Goal: Task Accomplishment & Management: Use online tool/utility

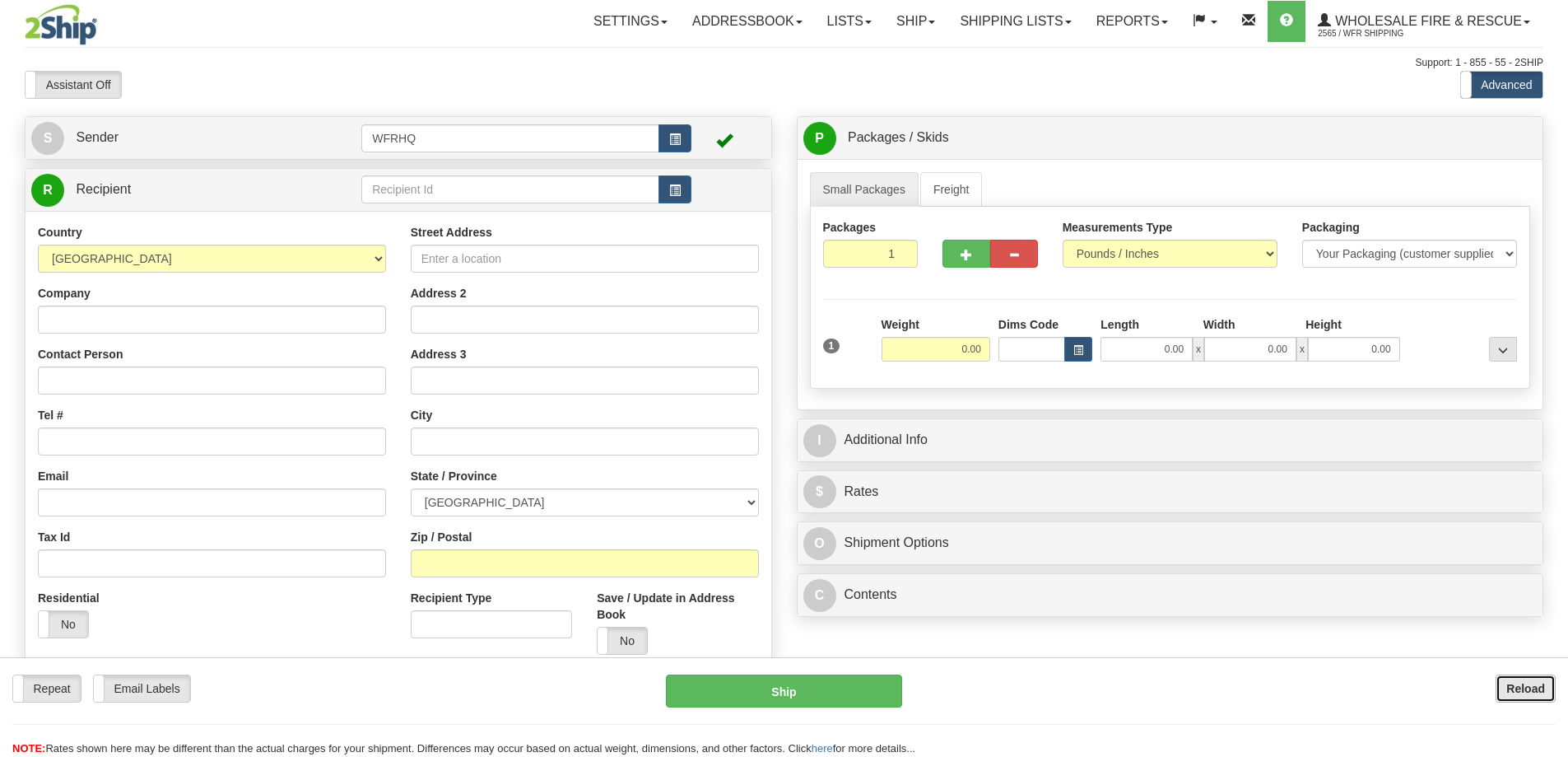
click at [1509, 682] on b "Reload" at bounding box center [1526, 688] width 39 height 13
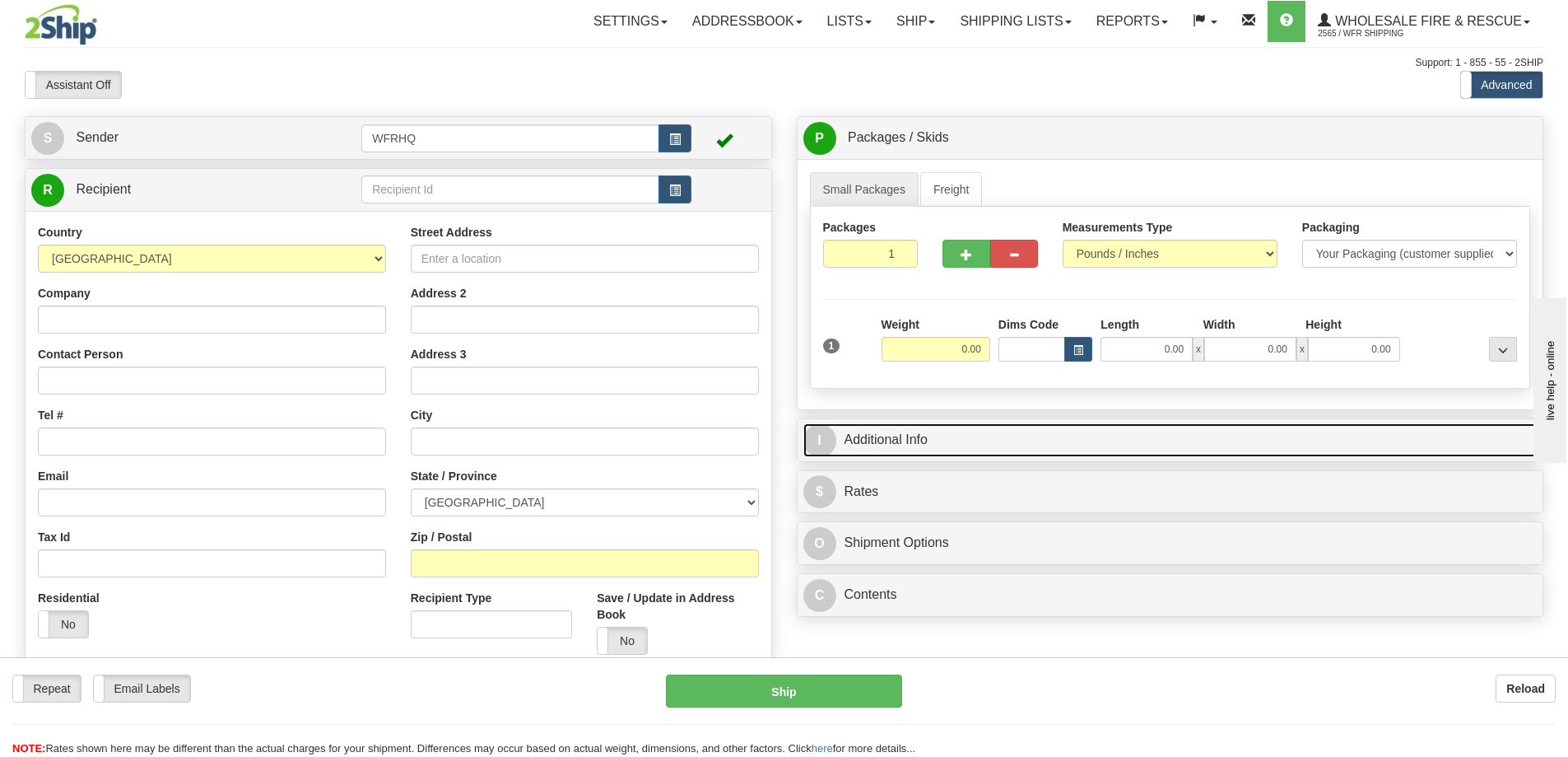
click at [937, 436] on link "I Additional Info" at bounding box center [1170, 440] width 734 height 34
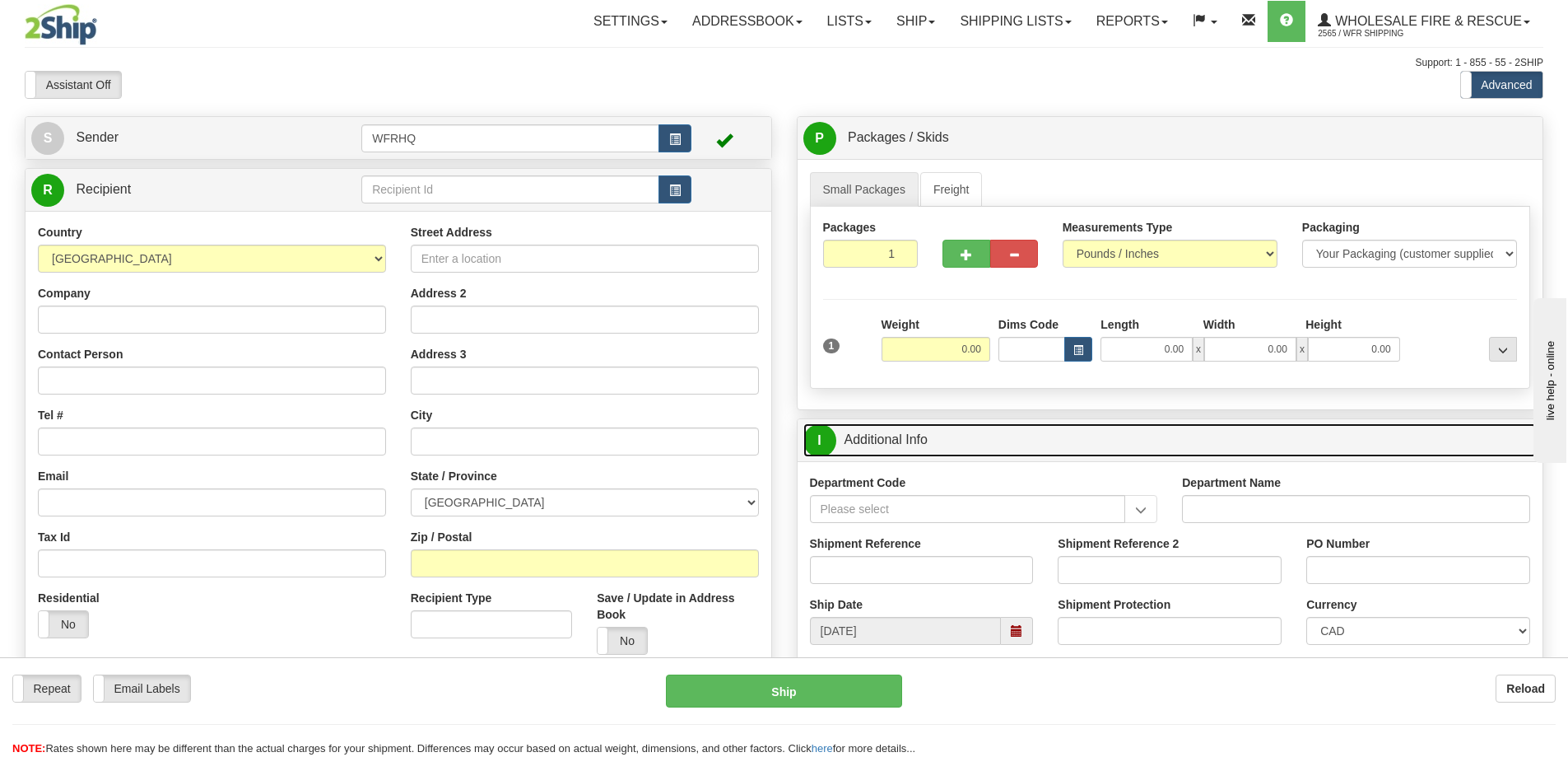
click at [937, 436] on link "I Additional Info" at bounding box center [1170, 440] width 734 height 34
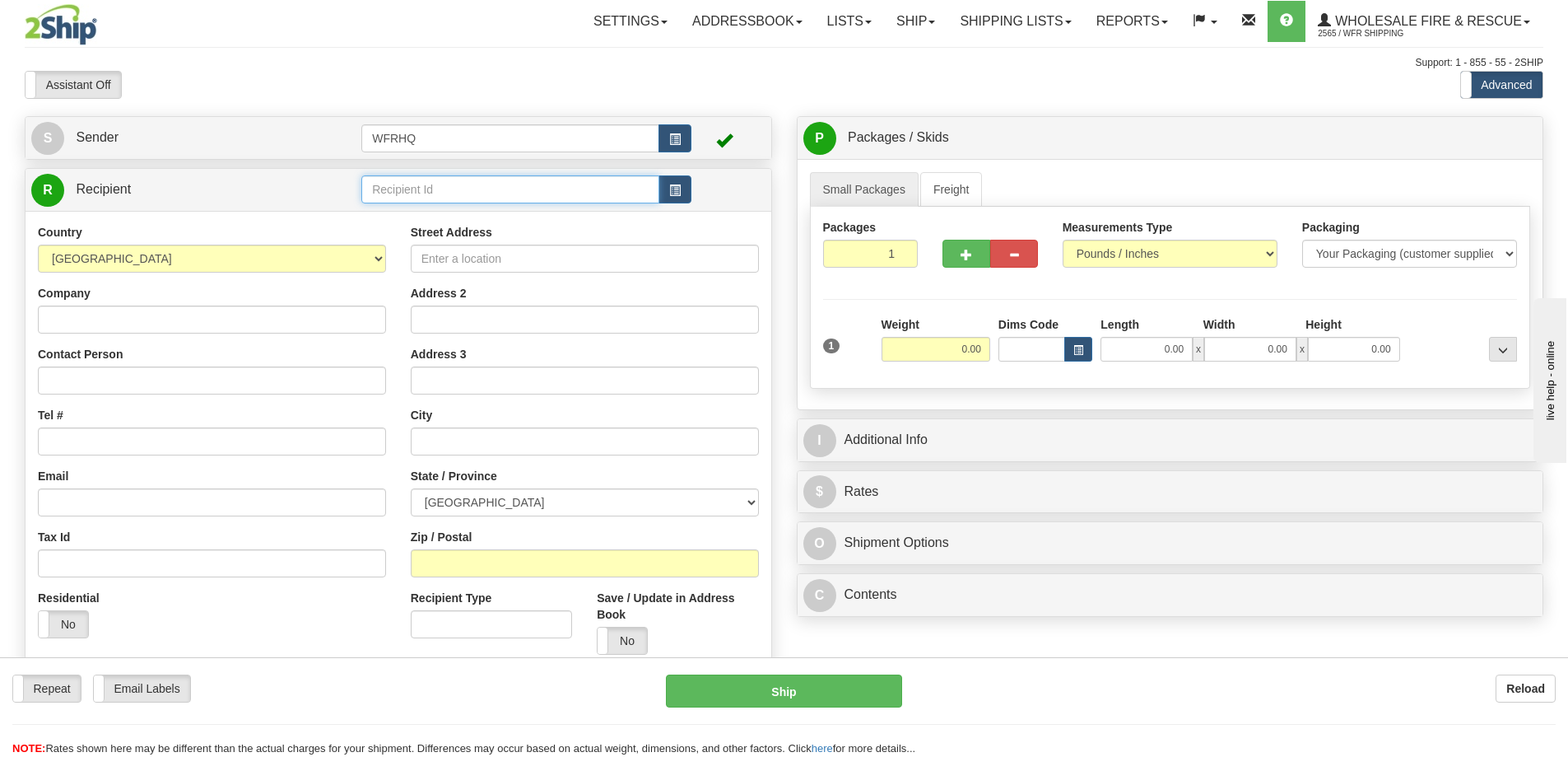
click at [452, 189] on input "text" at bounding box center [511, 189] width 298 height 28
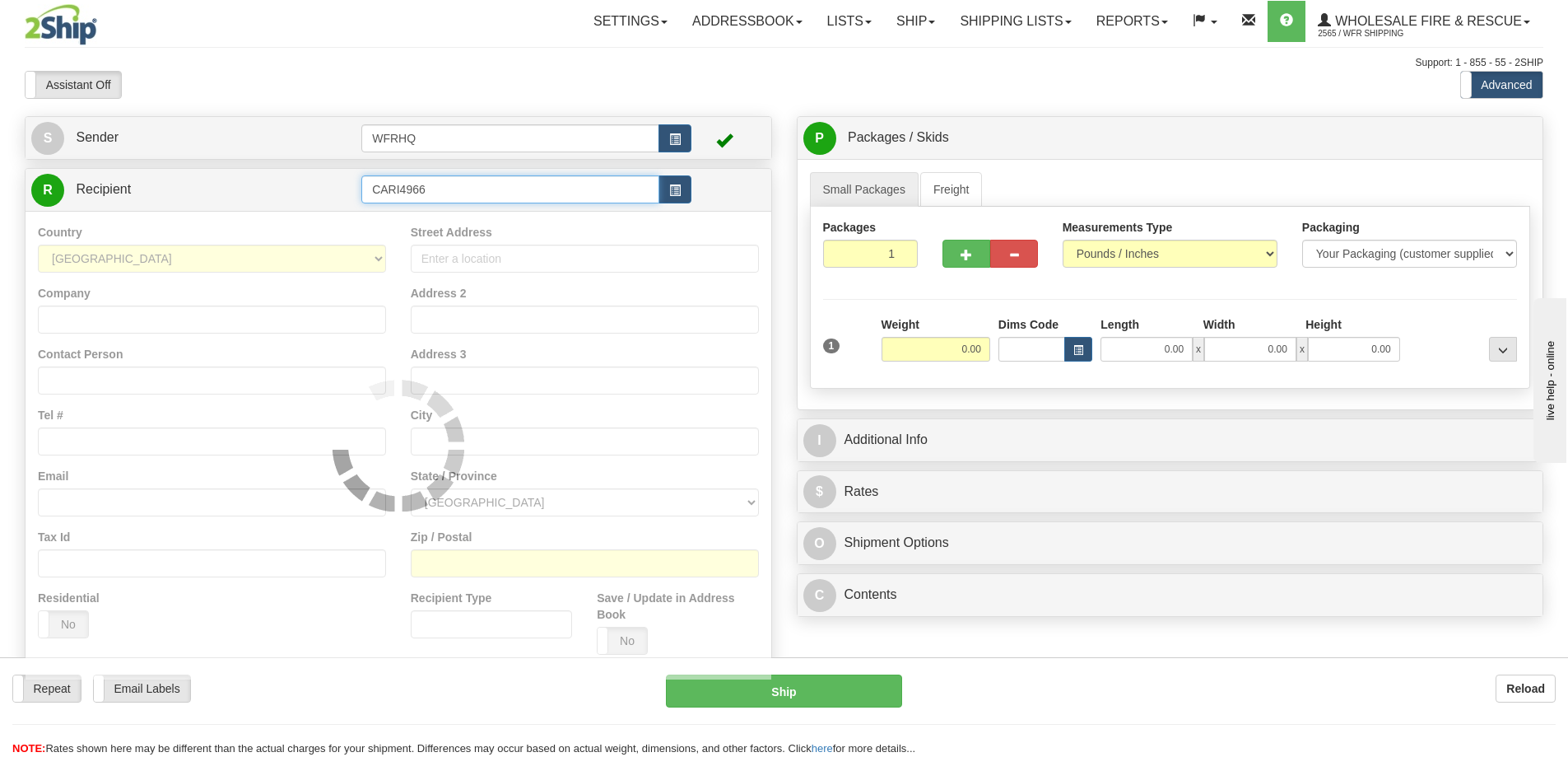
type input "CARI4966"
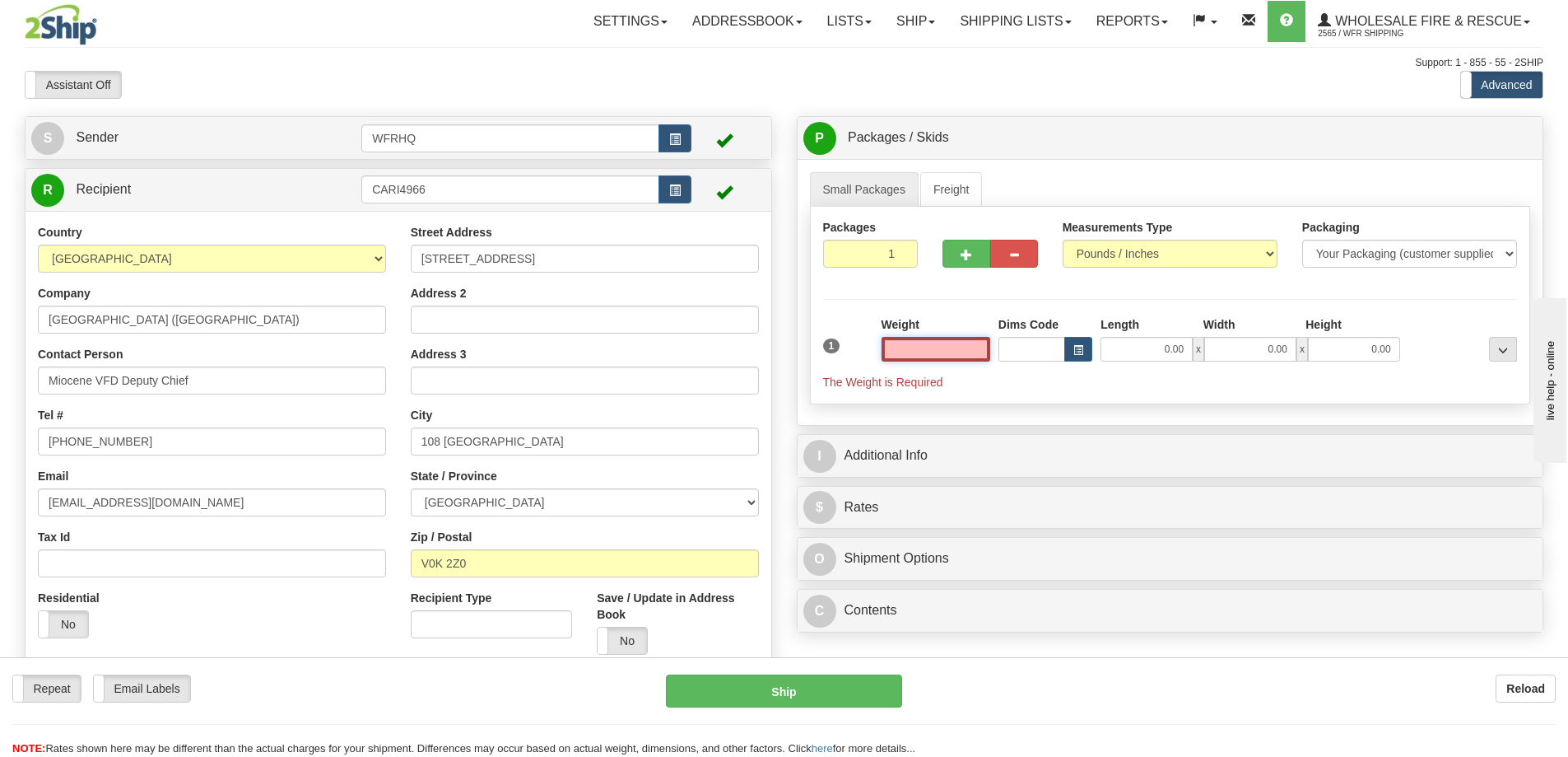
click at [957, 348] on input "text" at bounding box center [936, 349] width 109 height 25
type input "1.00"
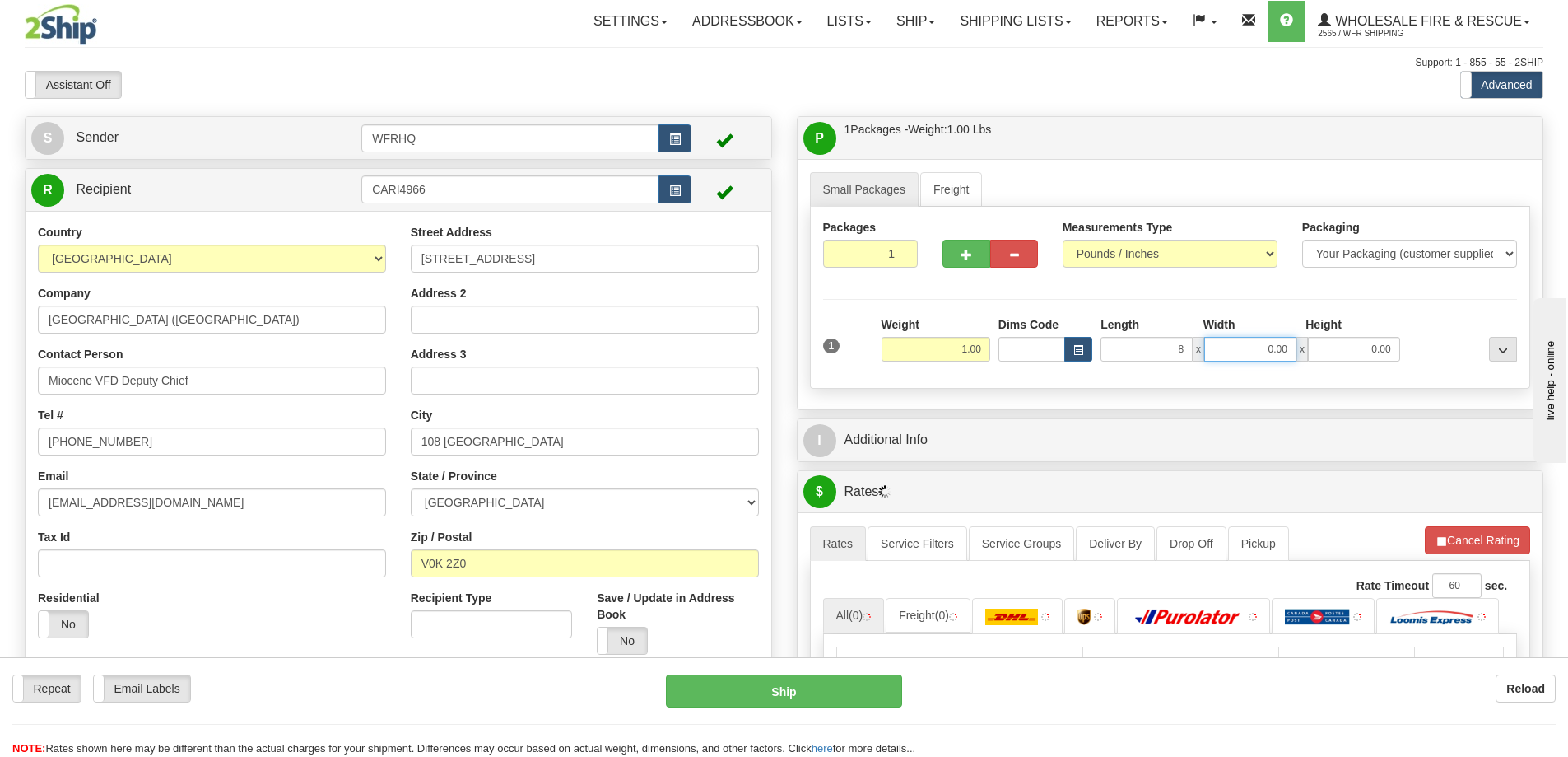
type input "8.00"
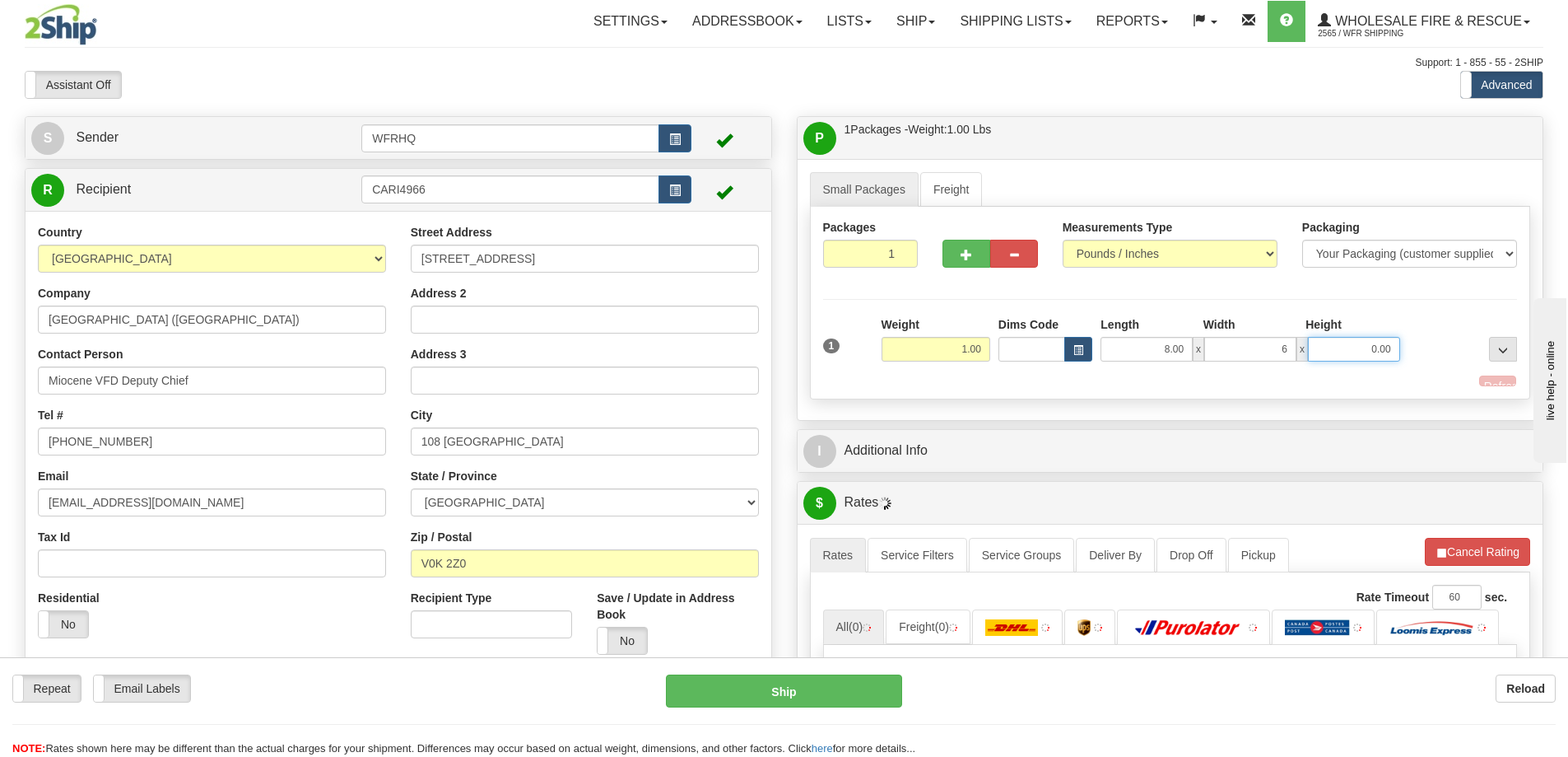
type input "6.00"
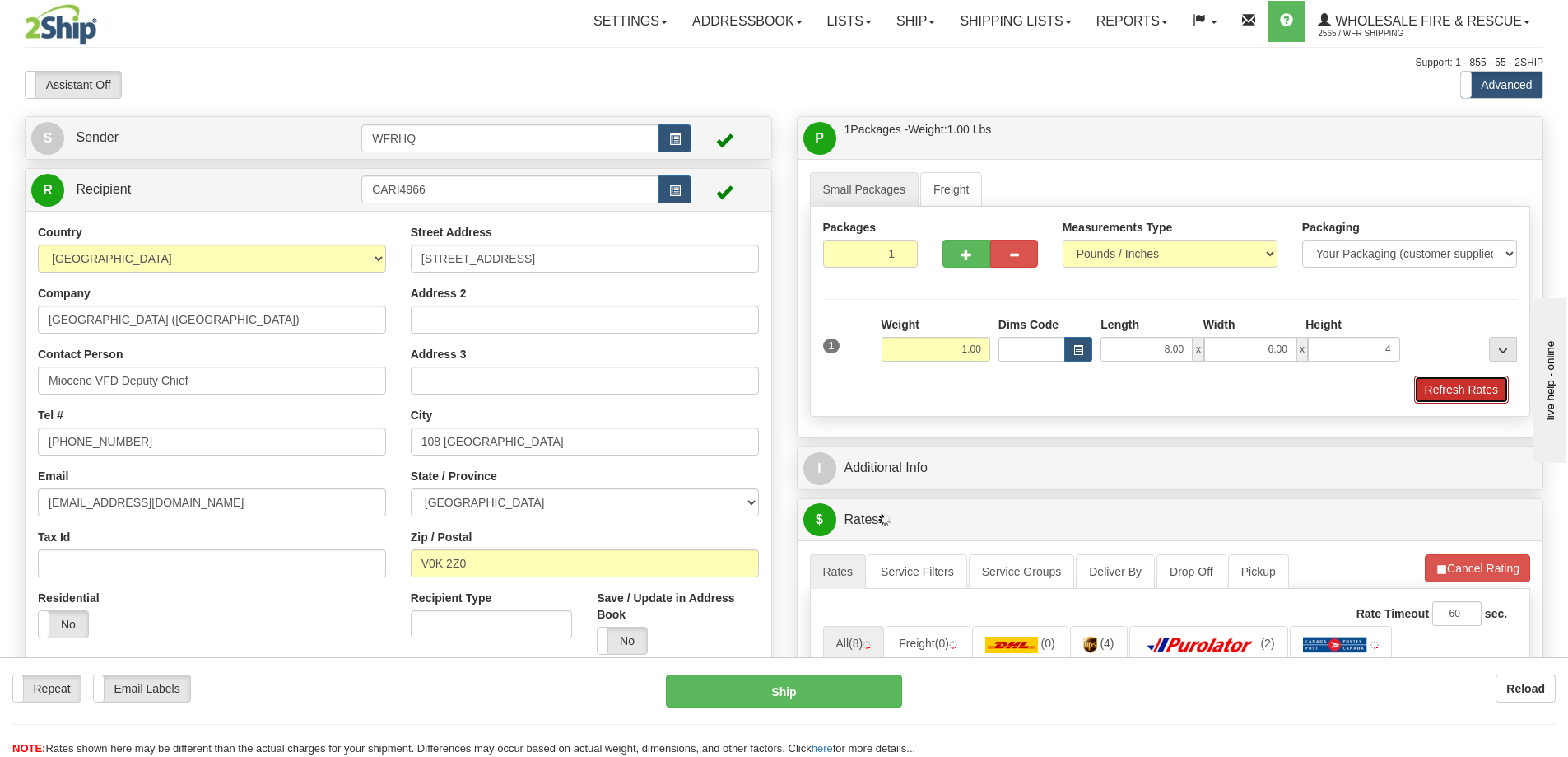
type input "4.00"
click at [1450, 380] on button "Refresh Rates" at bounding box center [1462, 390] width 95 height 28
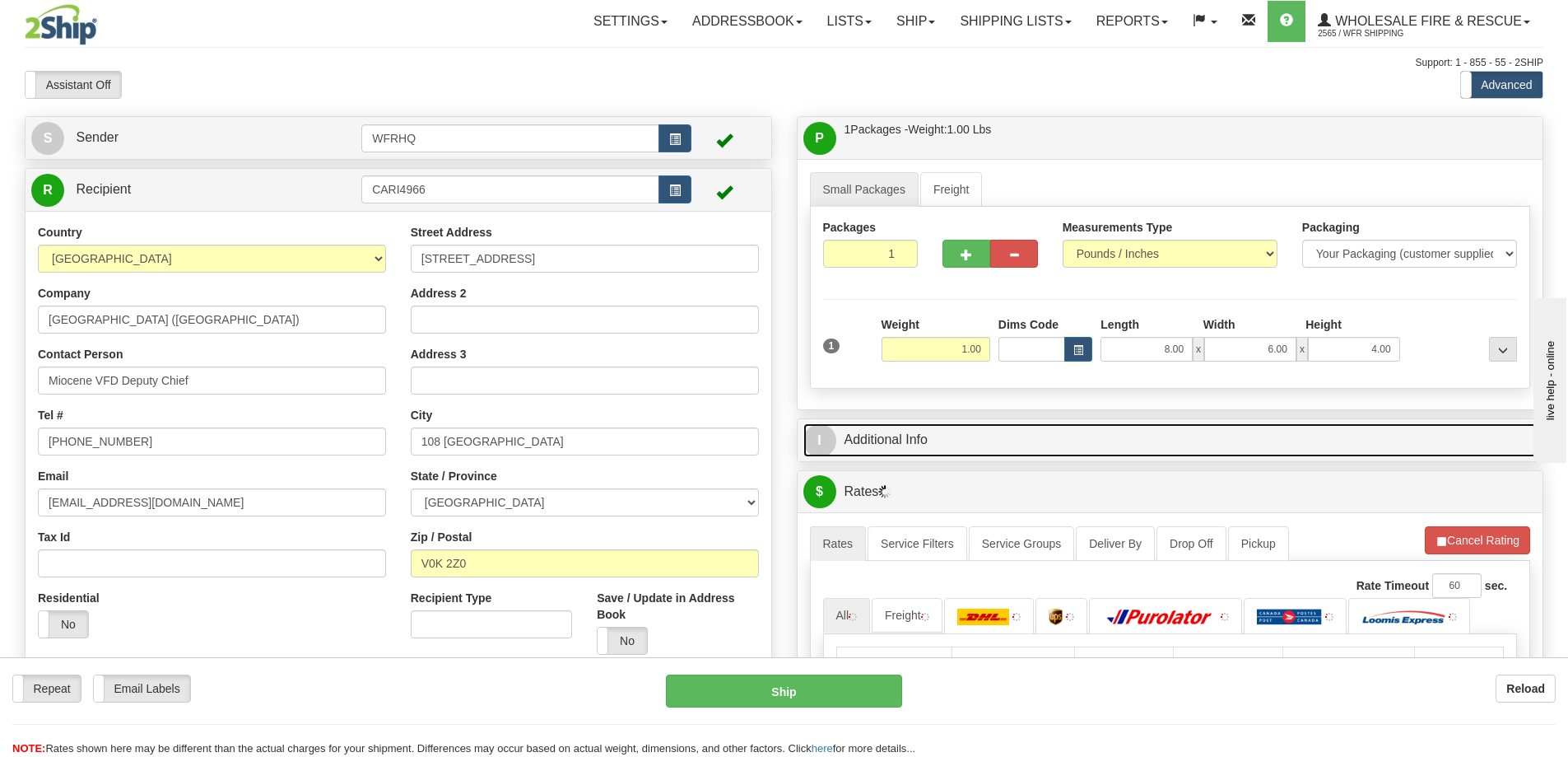
click at [1068, 442] on link "I Additional Info" at bounding box center [1170, 440] width 734 height 34
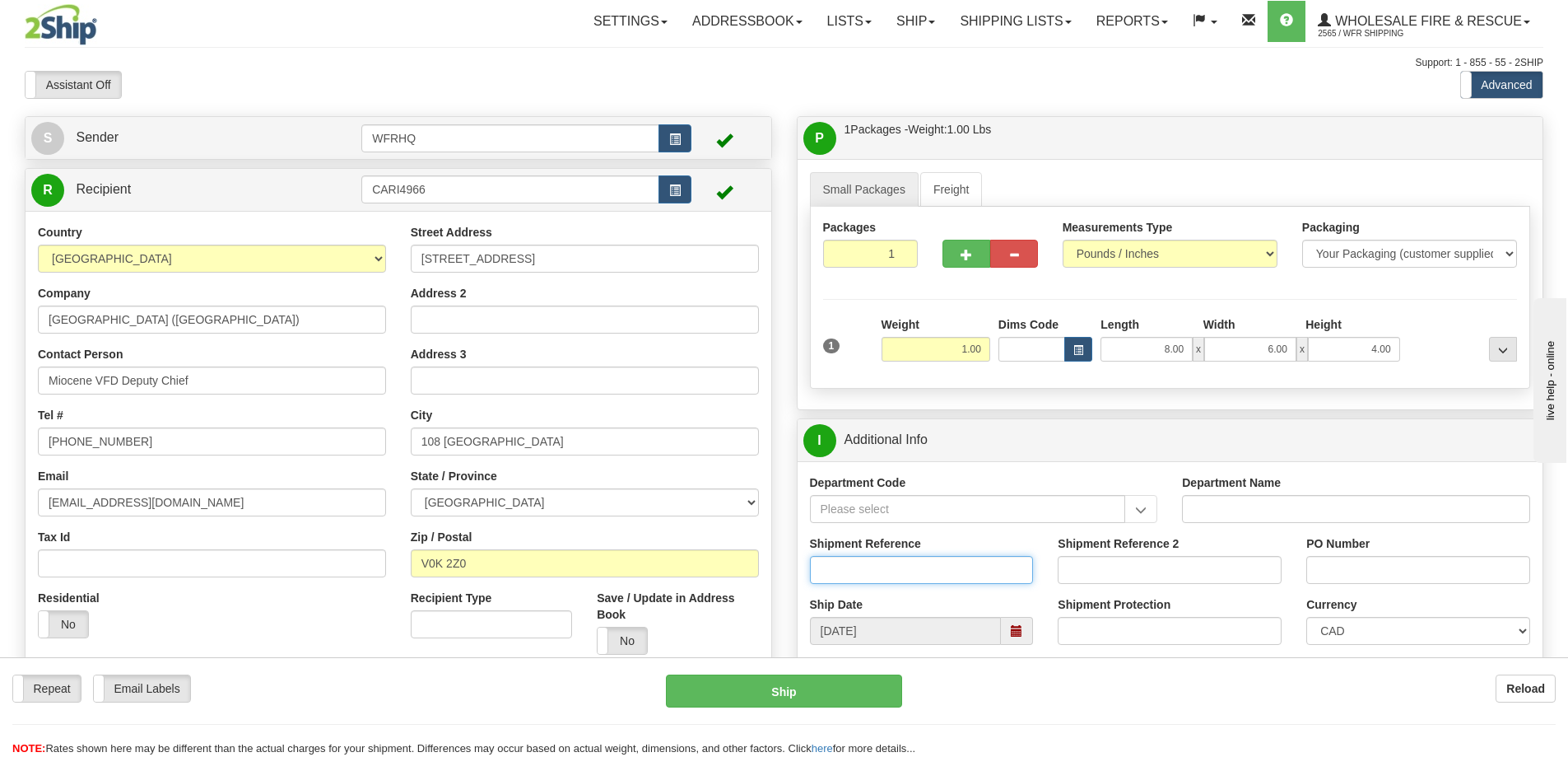
click at [860, 565] on input "Shipment Reference" at bounding box center [922, 570] width 224 height 28
type input "S45783-30412"
type input "4868"
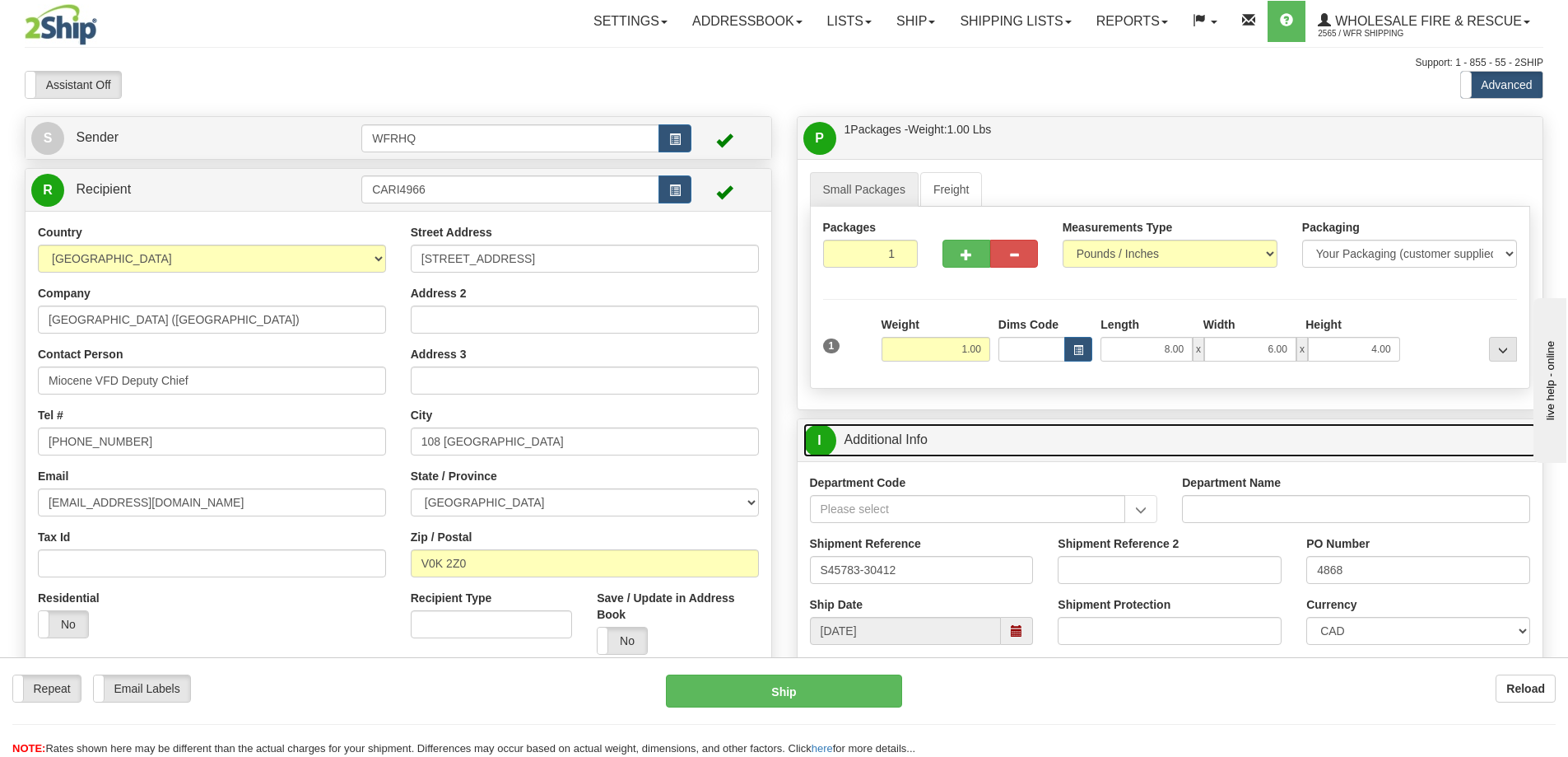
click at [1141, 435] on link "I Additional Info" at bounding box center [1170, 440] width 734 height 34
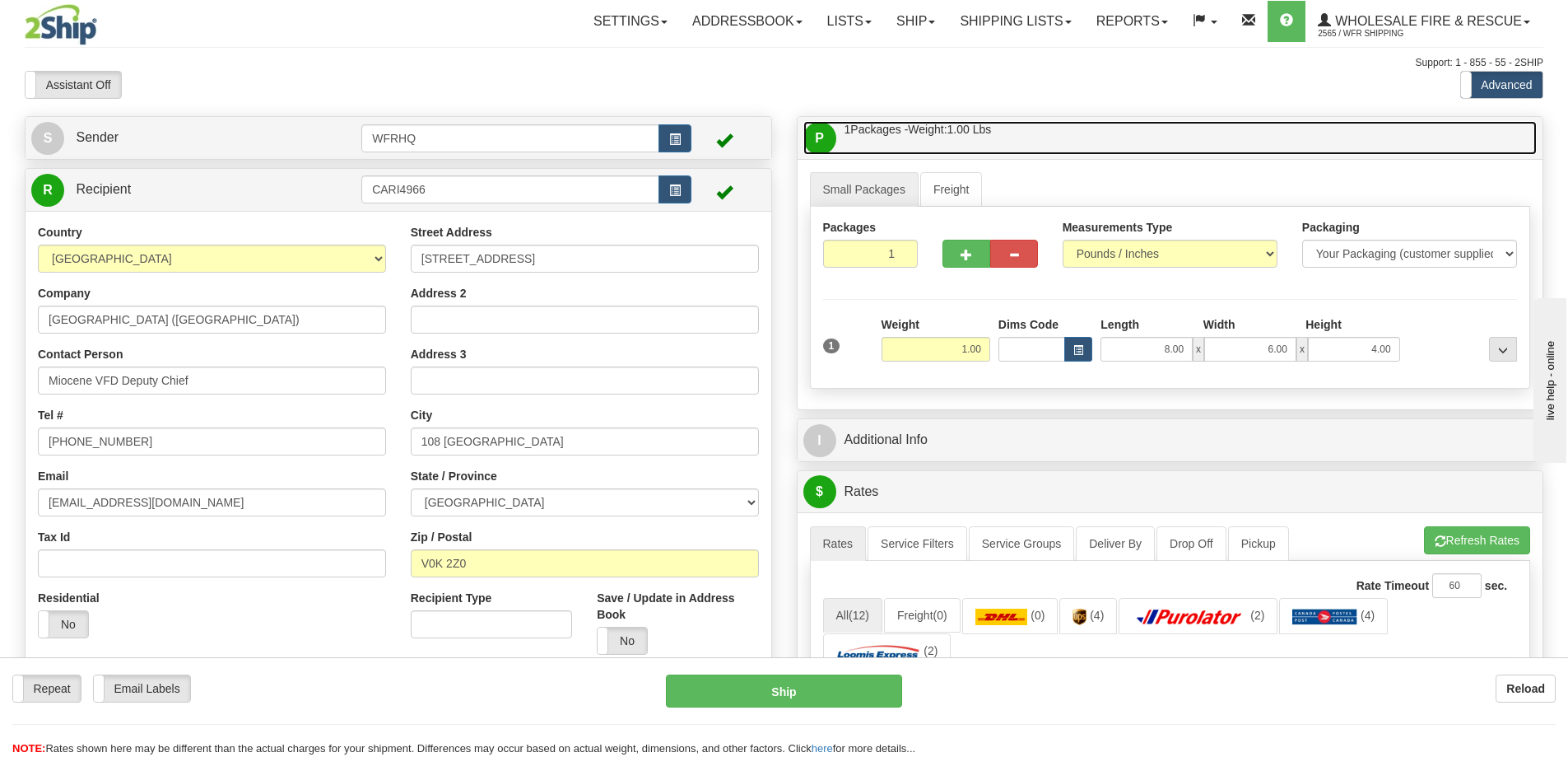
click at [1105, 134] on link "P Packages / Skids 1 Packages - Weight: 1.00 Lbs 1 Skids - Weight: NaN Lbs" at bounding box center [1170, 138] width 734 height 34
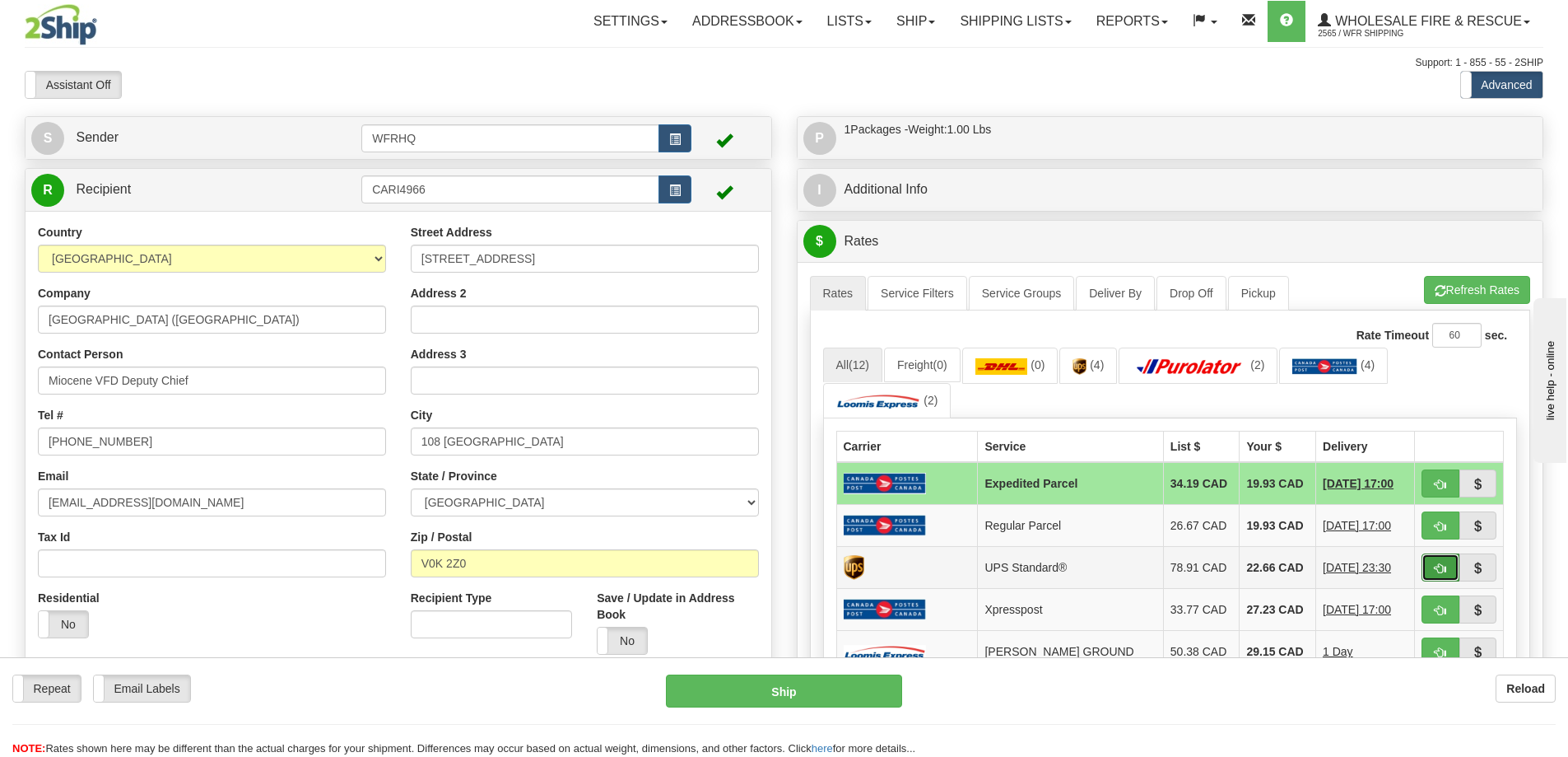
click at [1437, 571] on span "button" at bounding box center [1440, 569] width 11 height 11
type input "11"
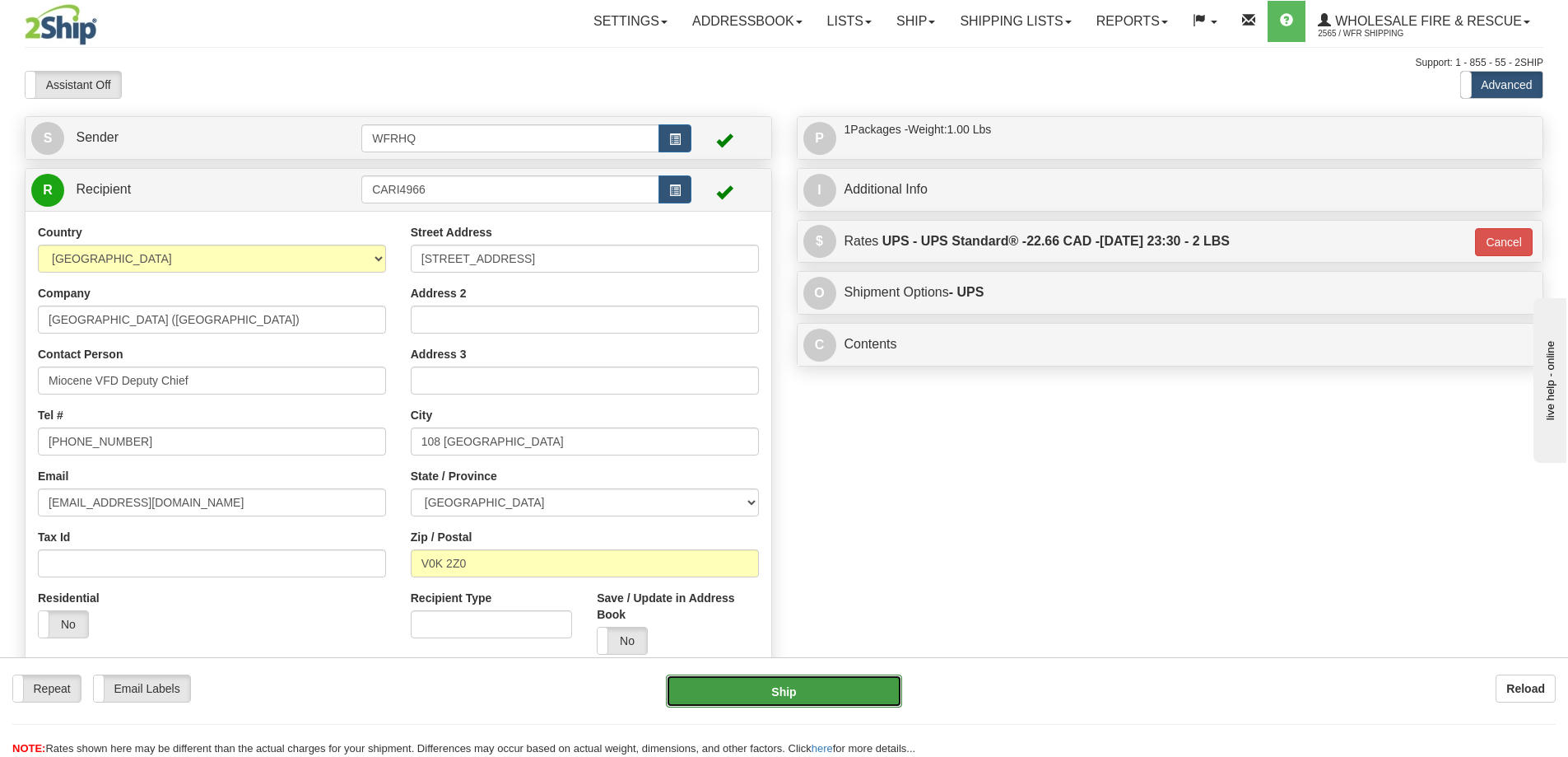
click at [822, 690] on button "Ship" at bounding box center [784, 691] width 237 height 33
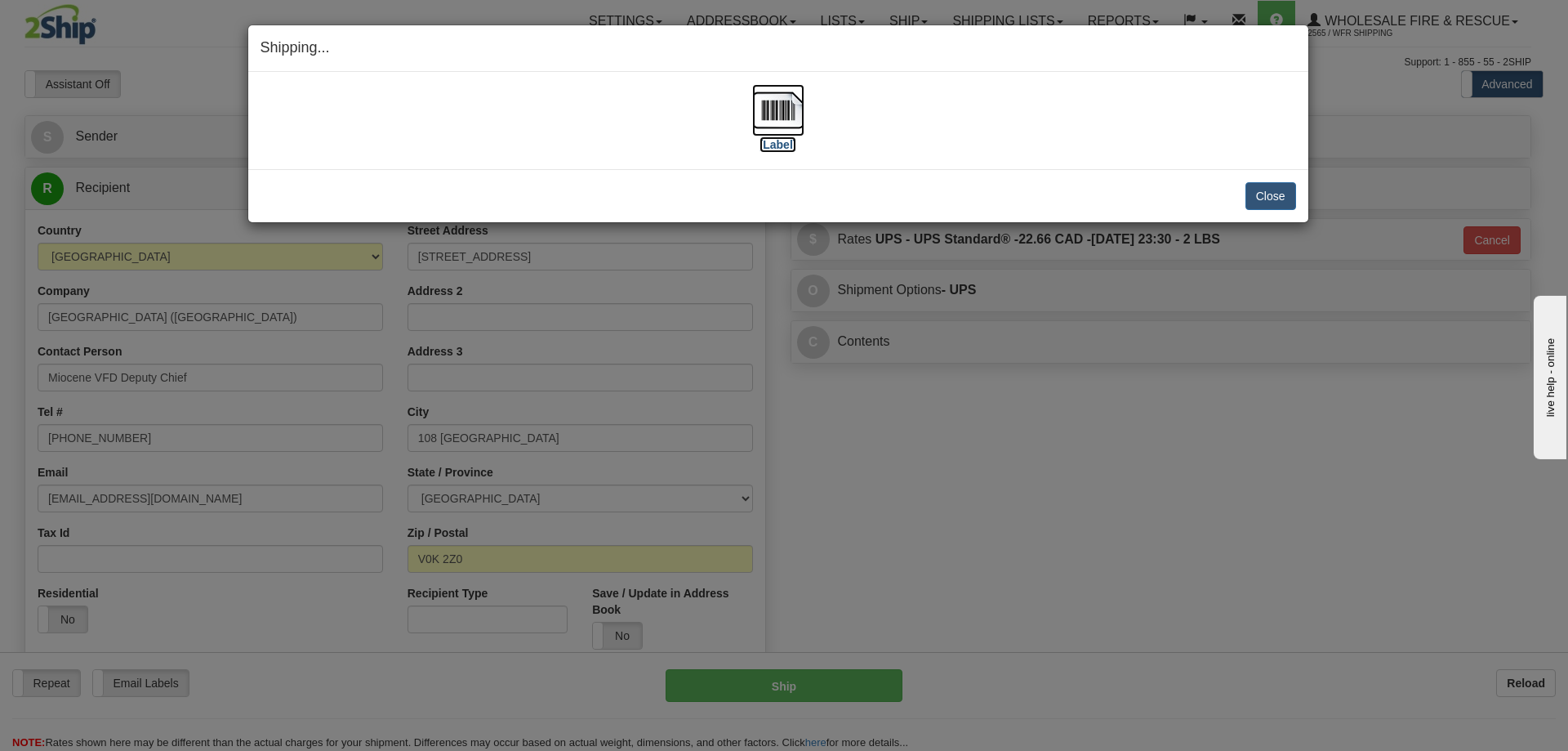
click at [775, 110] on img at bounding box center [779, 110] width 52 height 52
click at [1281, 192] on button "Close" at bounding box center [1271, 196] width 50 height 28
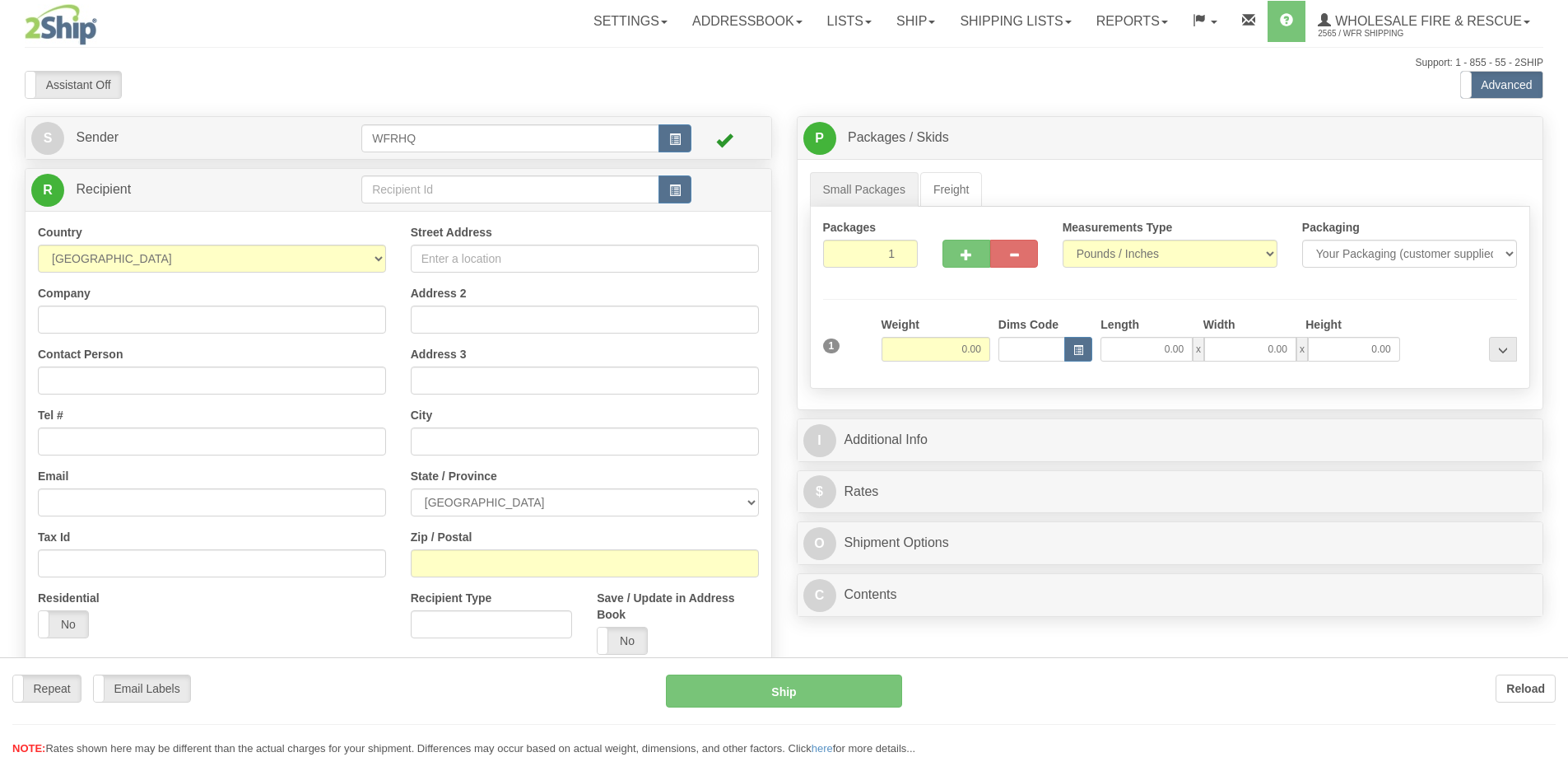
click at [462, 194] on div at bounding box center [784, 378] width 1568 height 757
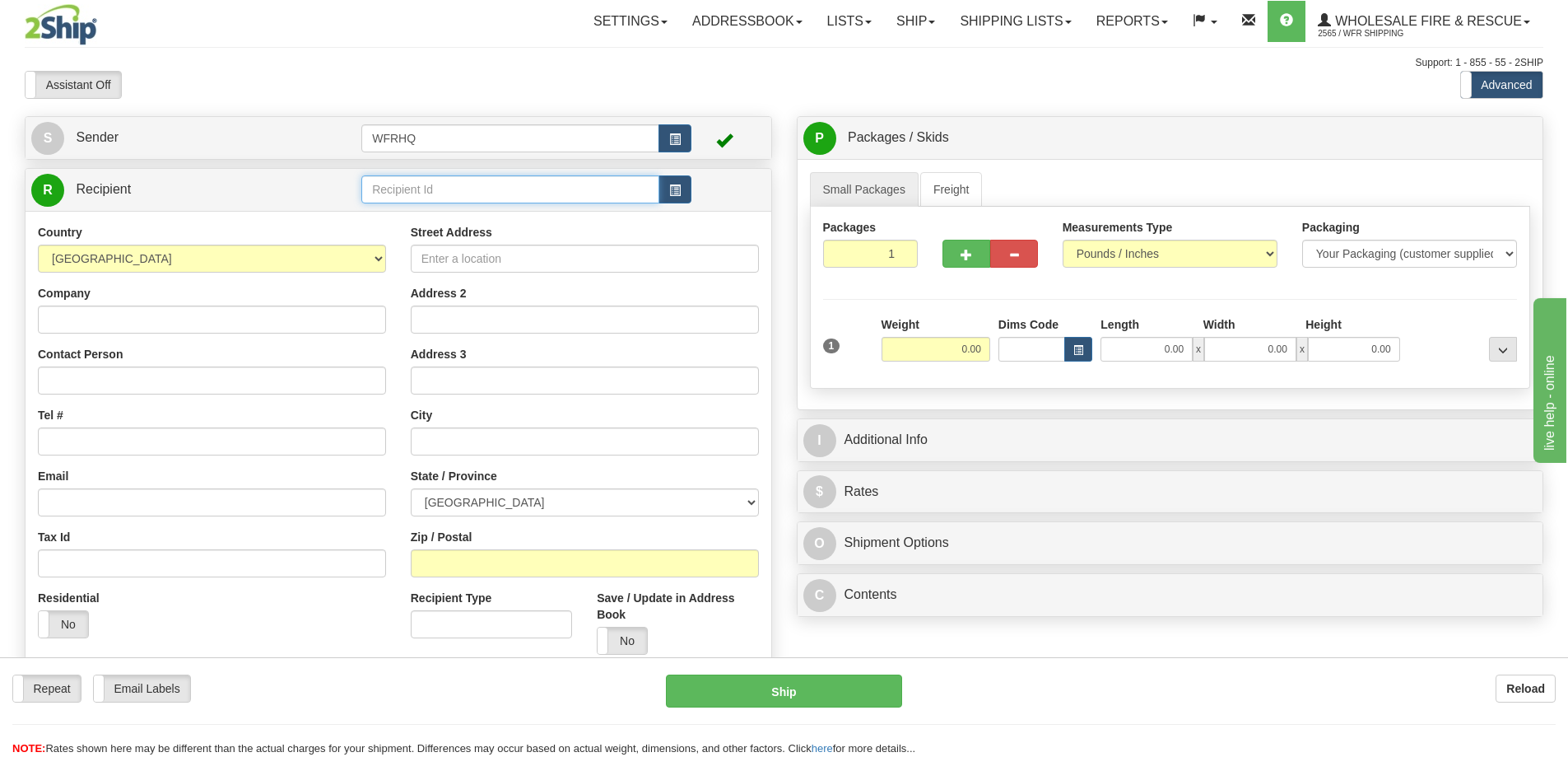
click at [462, 193] on input "text" at bounding box center [511, 189] width 298 height 28
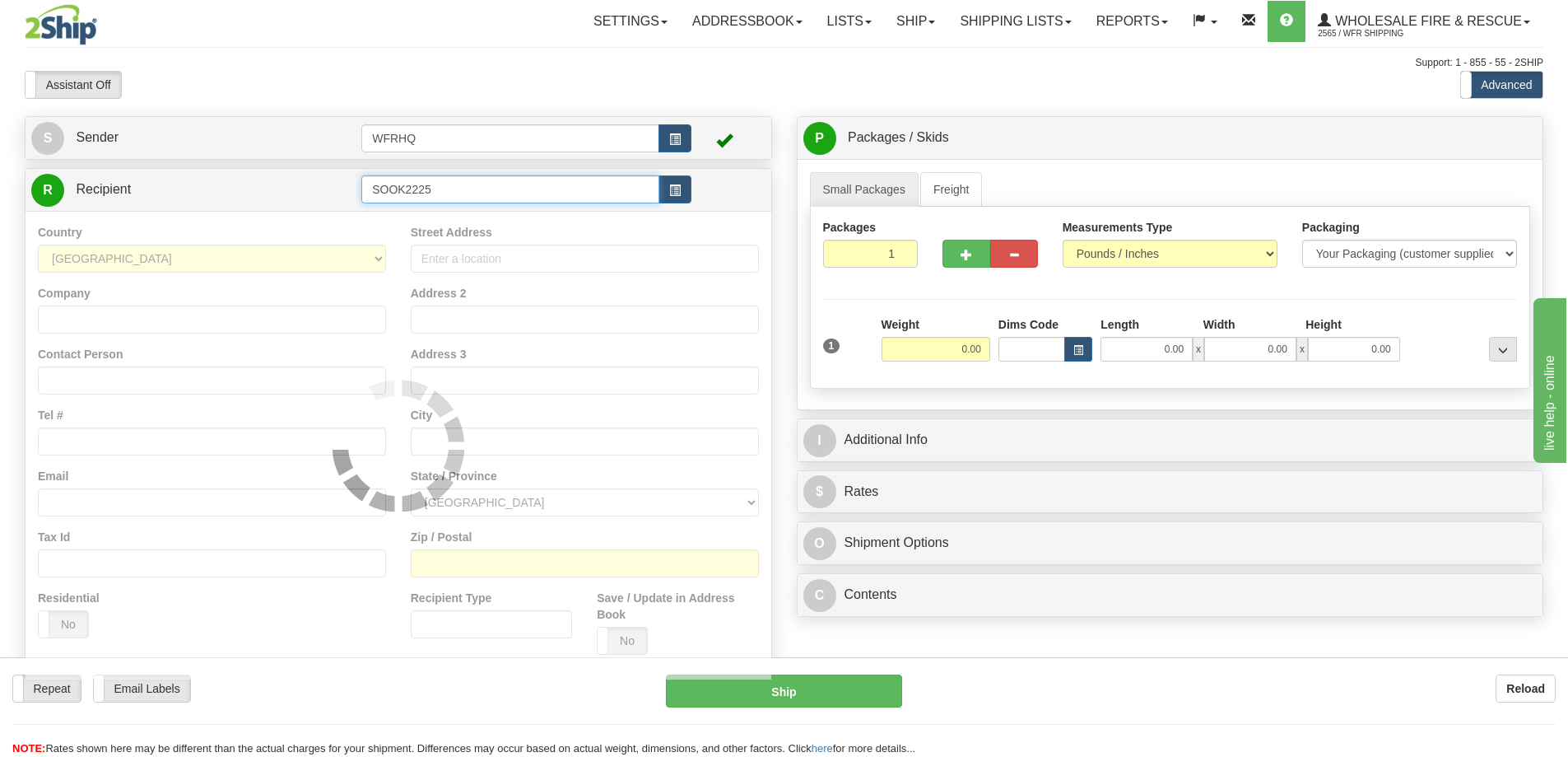
type input "SOOK2225"
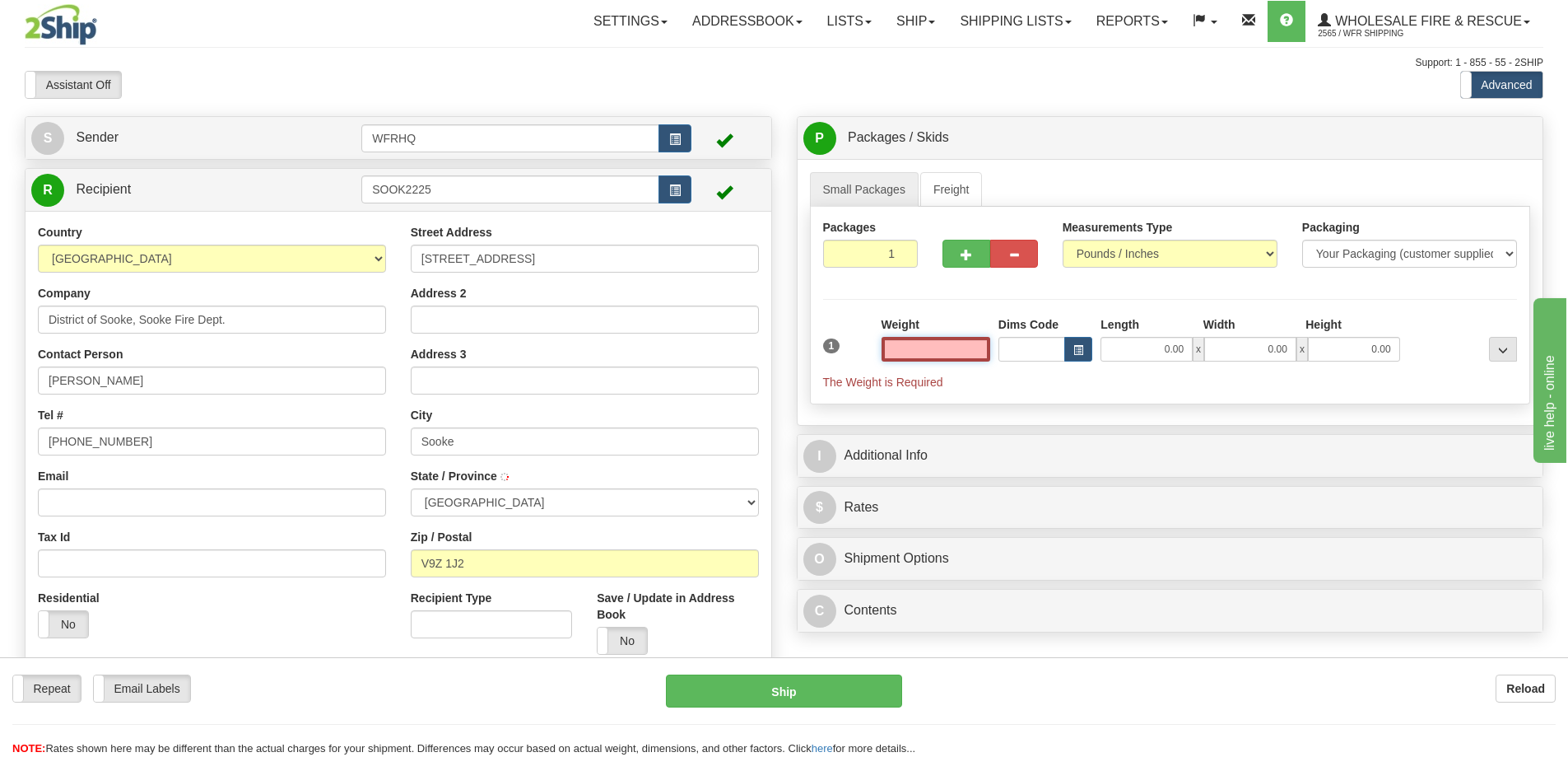
type input "SOOKE"
click at [950, 351] on input "text" at bounding box center [936, 349] width 109 height 25
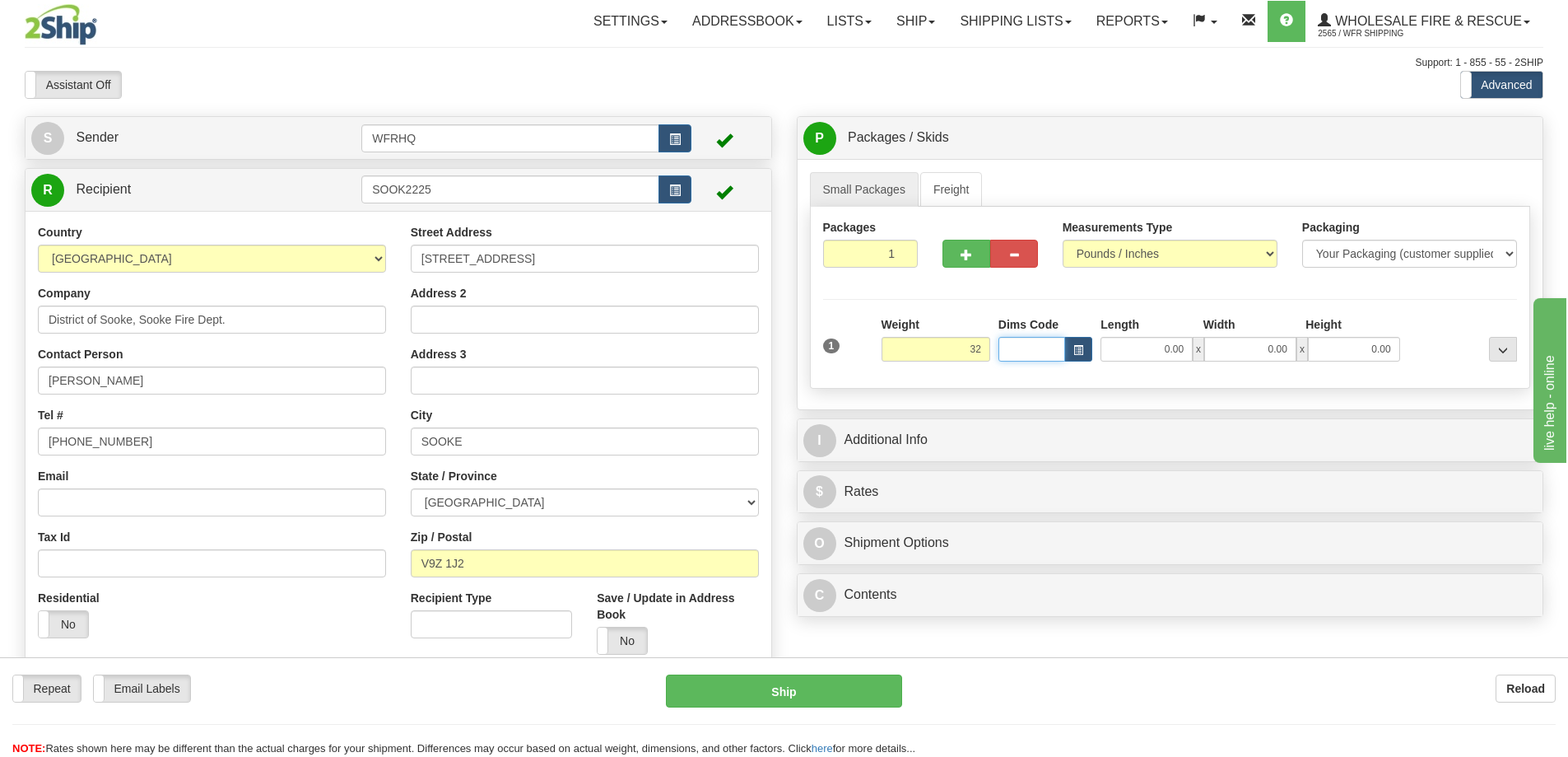
type input "32.00"
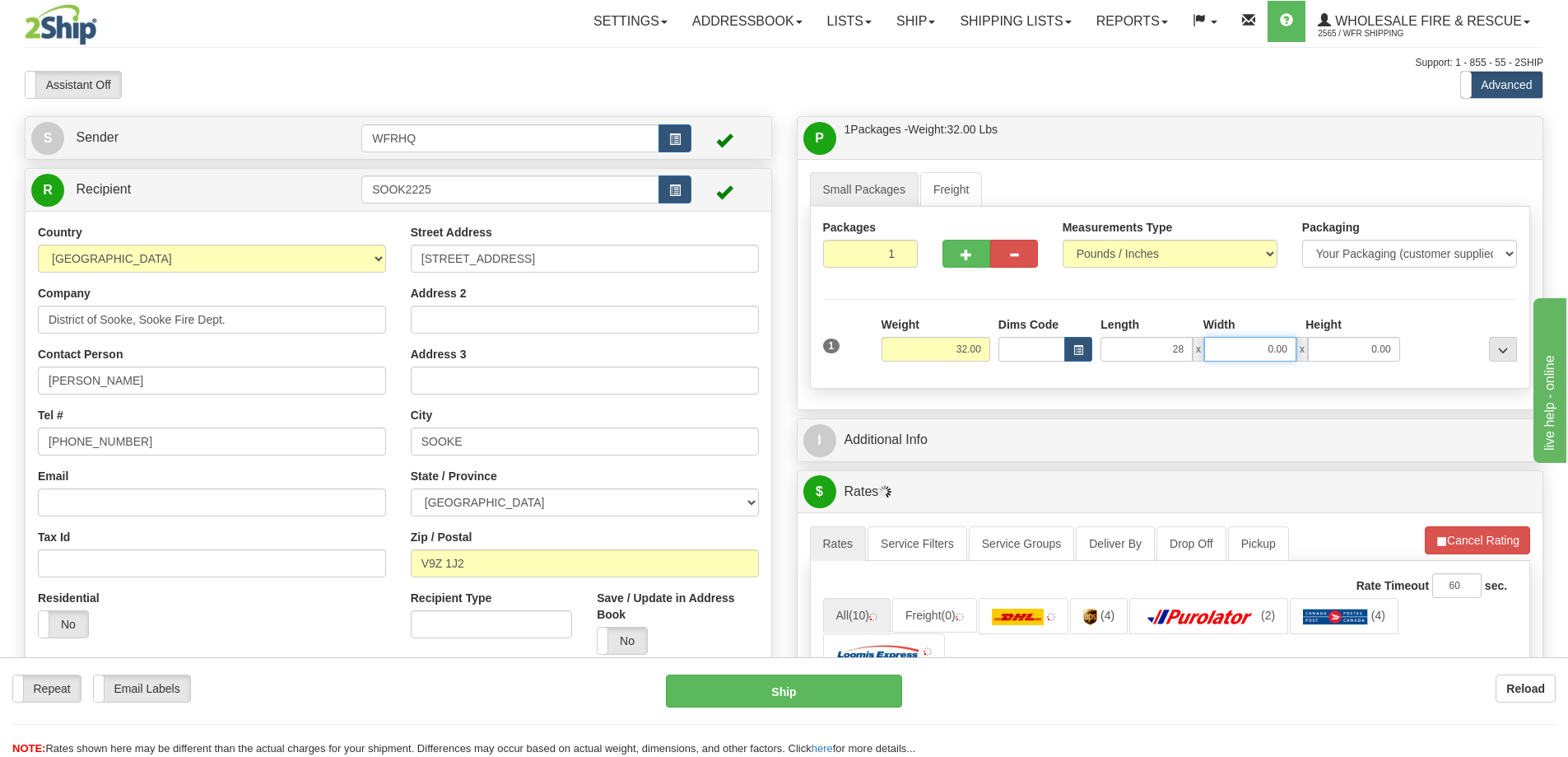
type input "28.00"
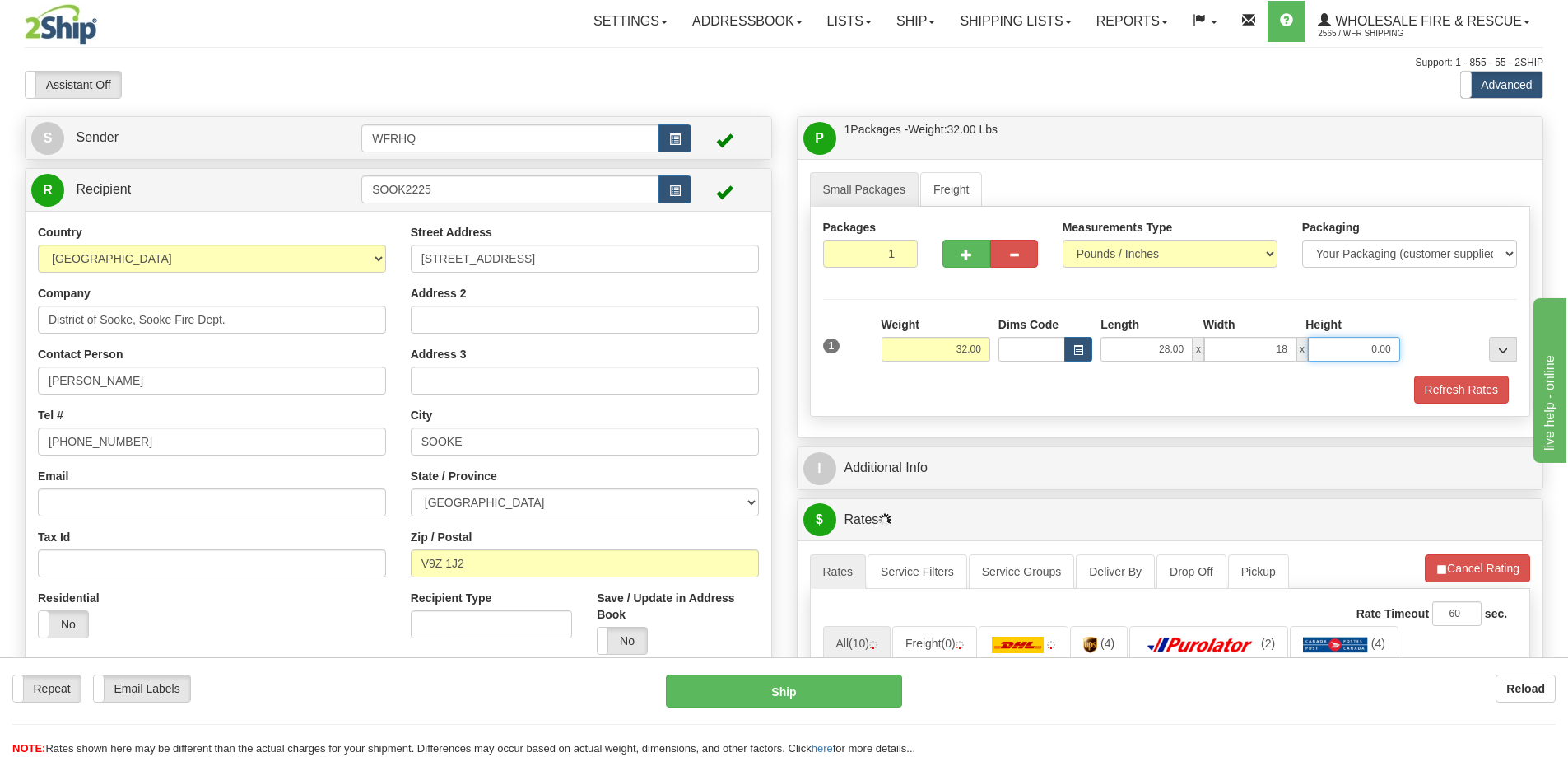
type input "18.00"
type input "16.00"
click at [979, 253] on button "button" at bounding box center [966, 253] width 48 height 28
radio input "true"
type input "2"
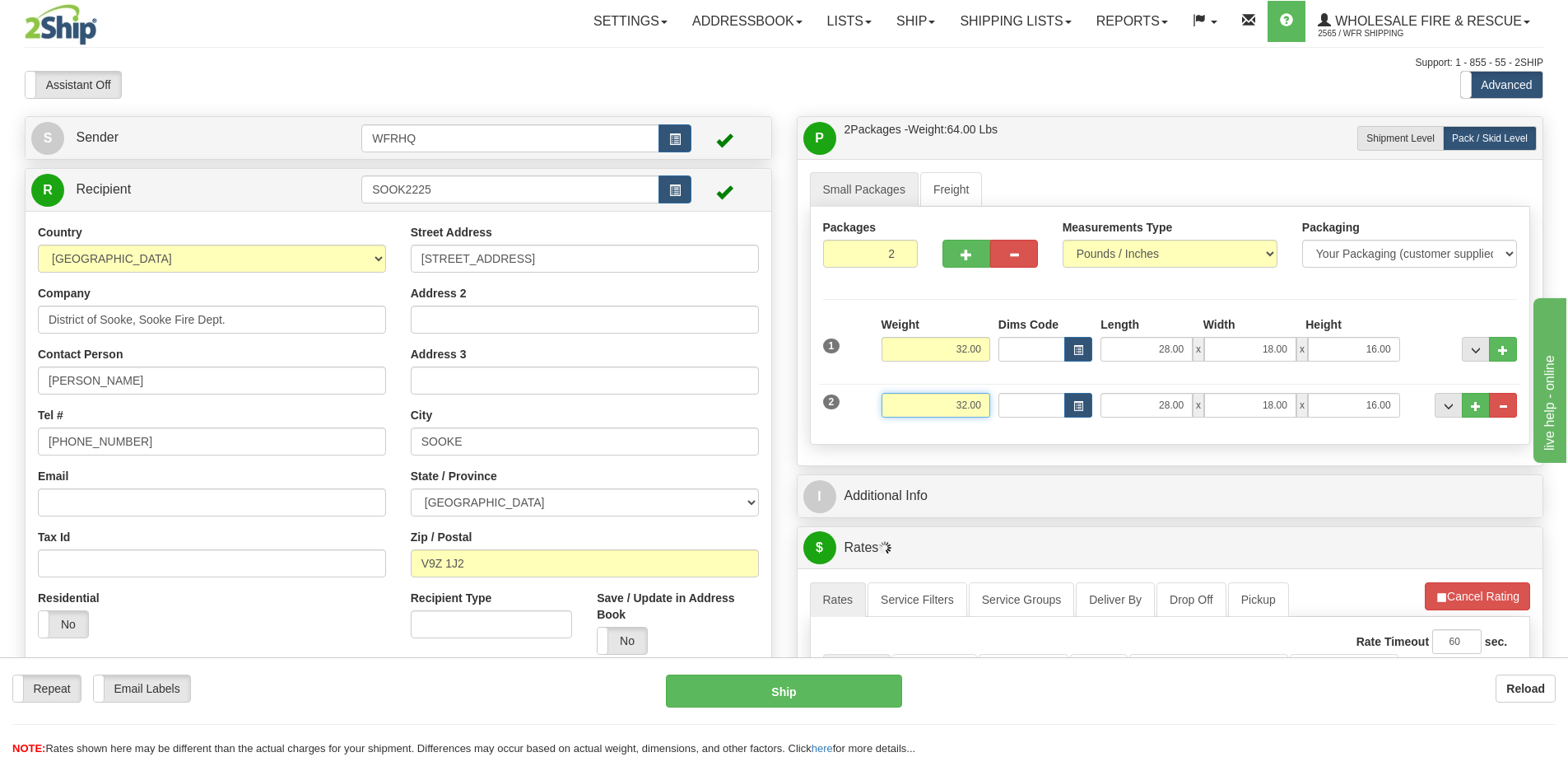
drag, startPoint x: 953, startPoint y: 398, endPoint x: 1112, endPoint y: 410, distance: 159.5
click at [1112, 410] on div "2 Weight 32.00 Dims Code Length Width Height" at bounding box center [1170, 403] width 703 height 55
type input "20.00"
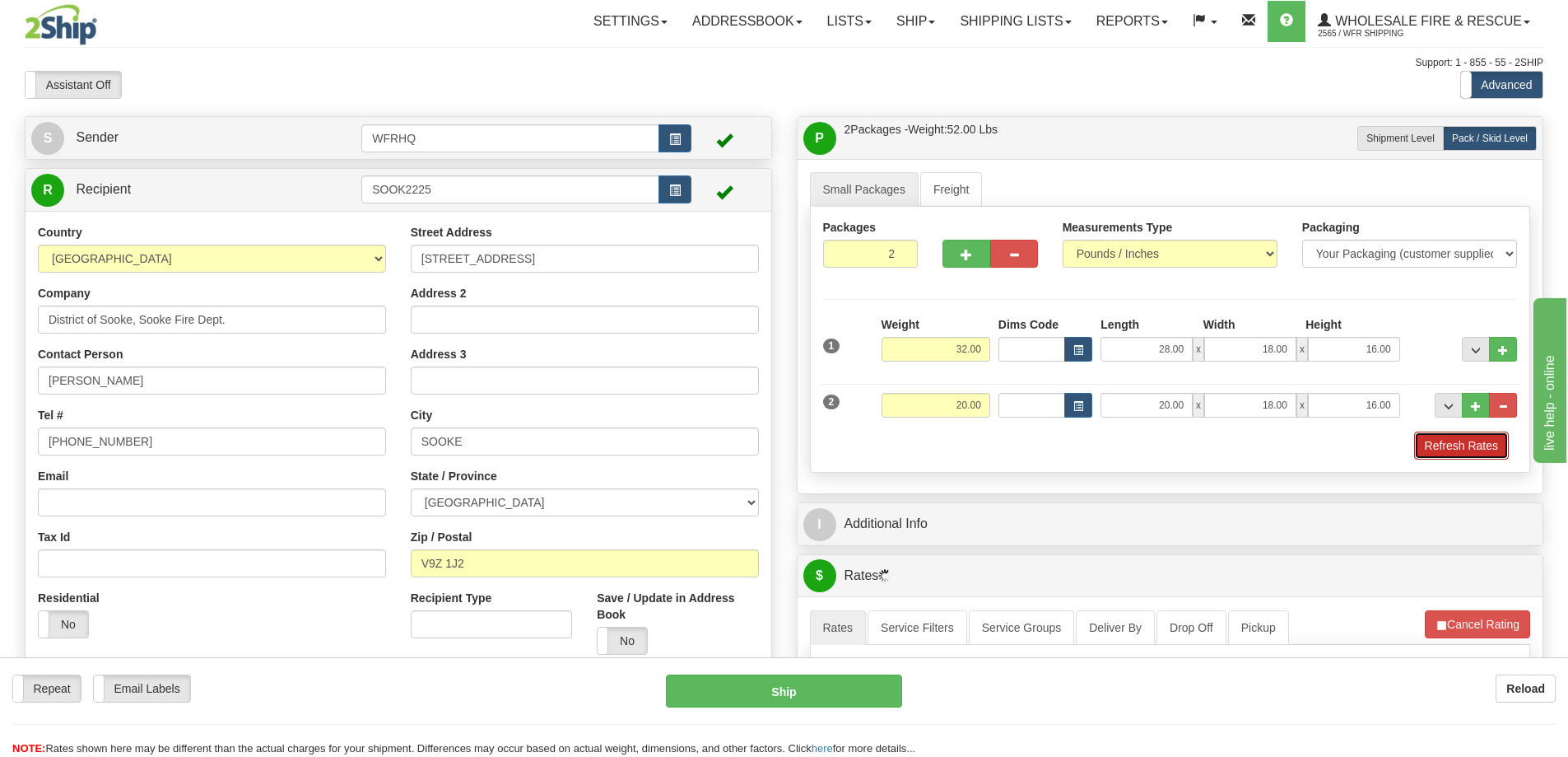
click at [1457, 442] on button "Refresh Rates" at bounding box center [1462, 445] width 95 height 28
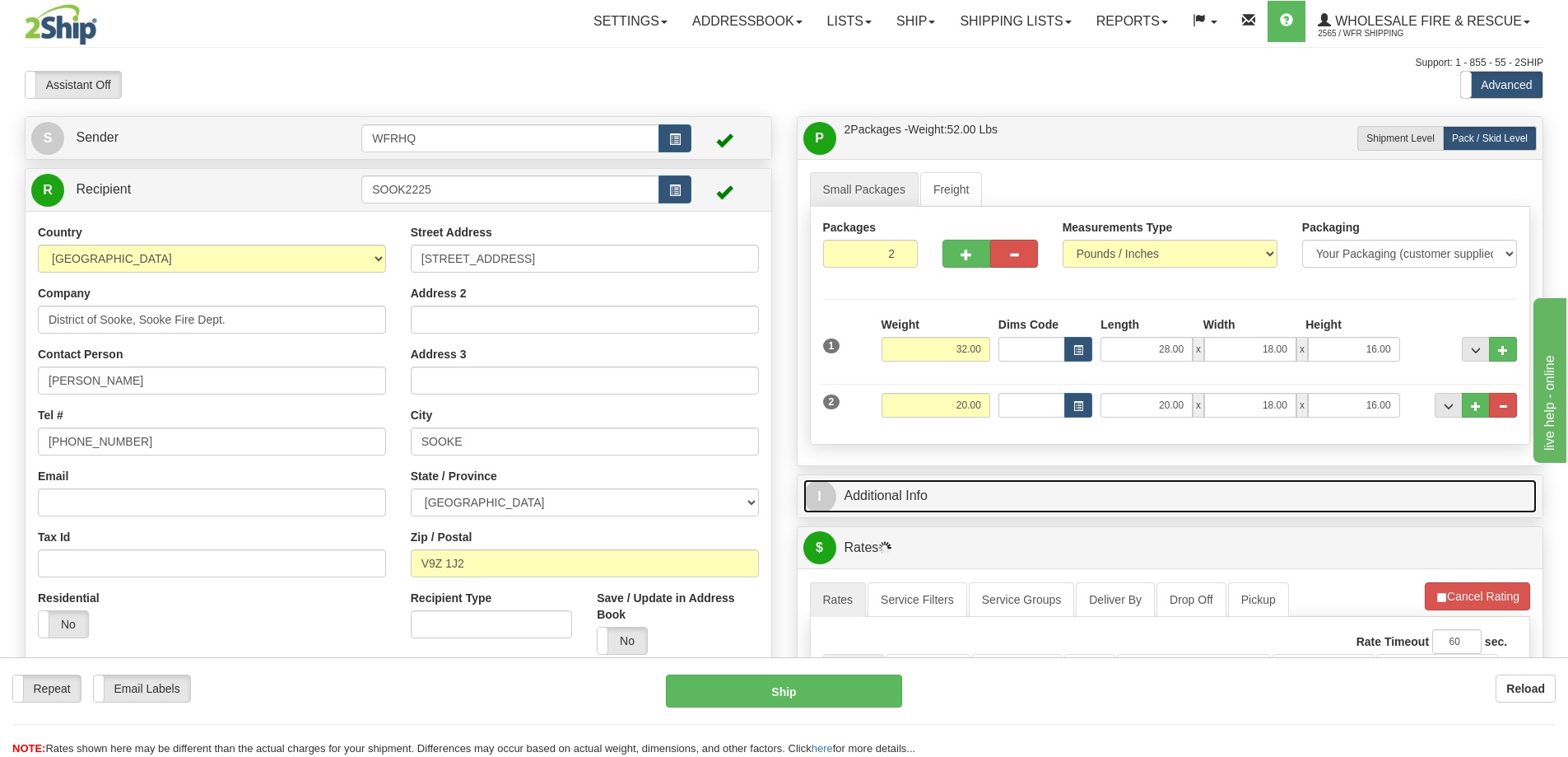
click at [966, 504] on link "I Additional Info" at bounding box center [1170, 496] width 734 height 34
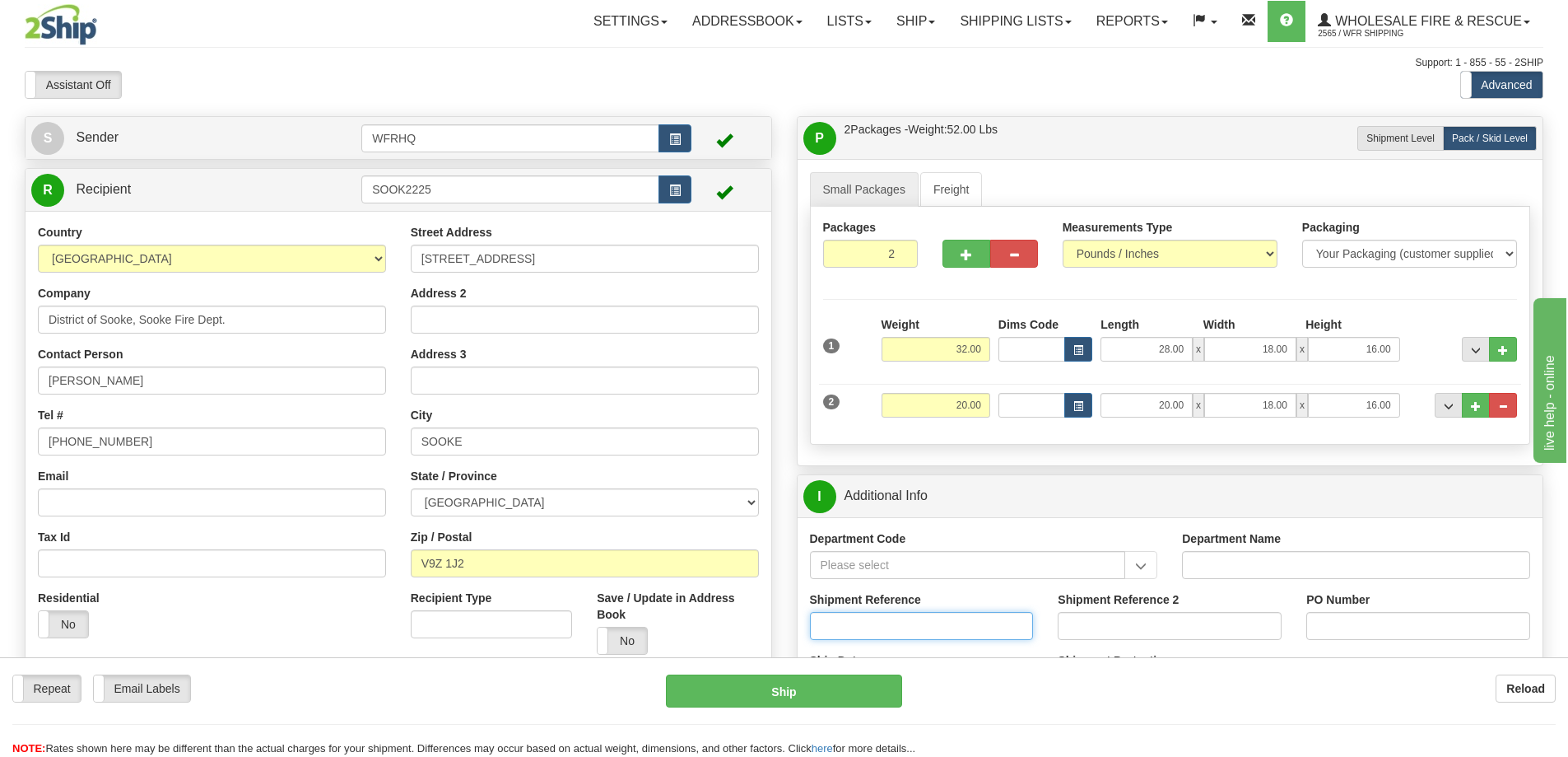
click at [909, 631] on input "Shipment Reference" at bounding box center [922, 626] width 224 height 28
type input "S44834-29480"
type input "Recruits 2025"
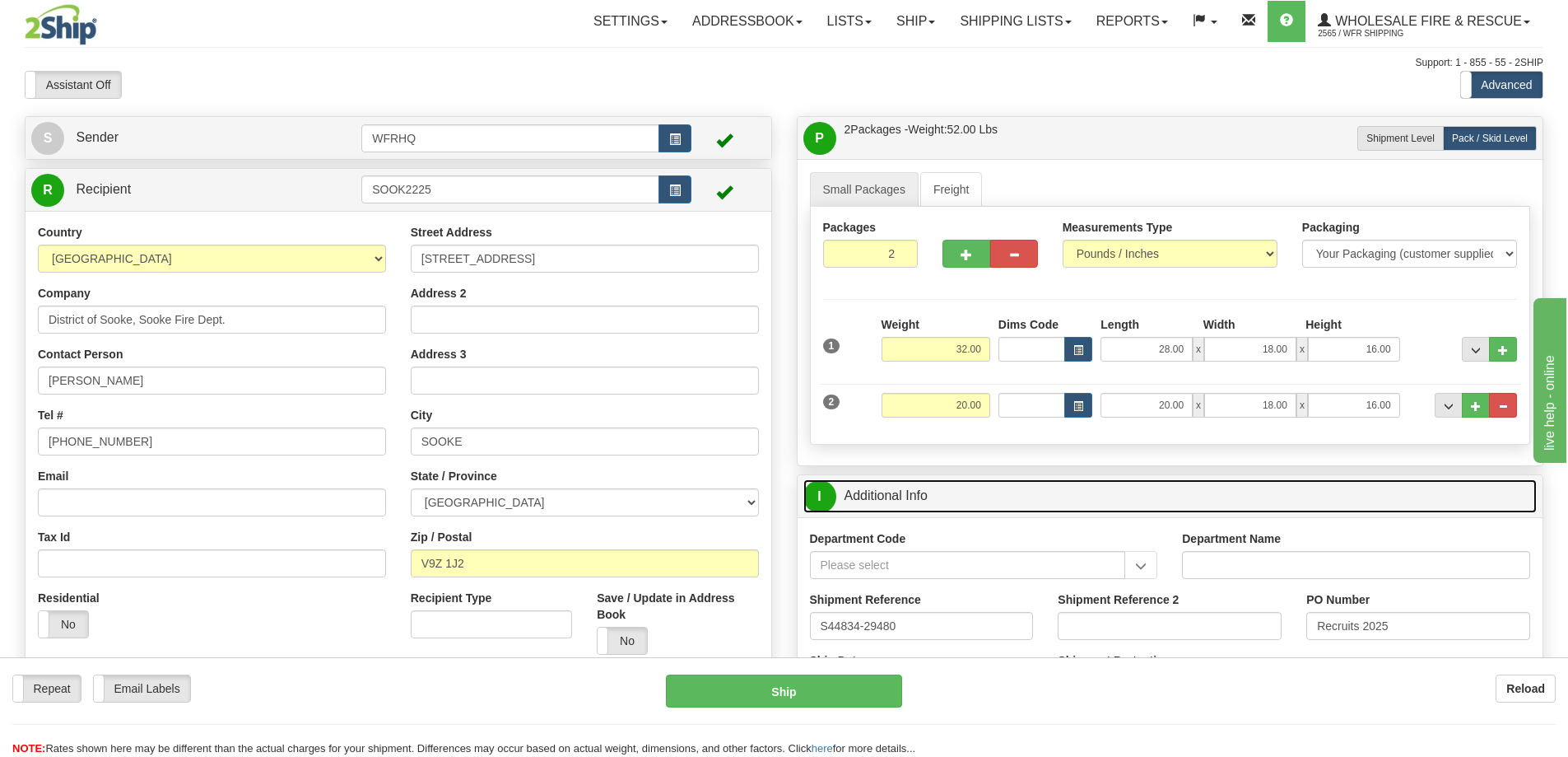
click at [1049, 492] on link "I Additional Info" at bounding box center [1170, 496] width 734 height 34
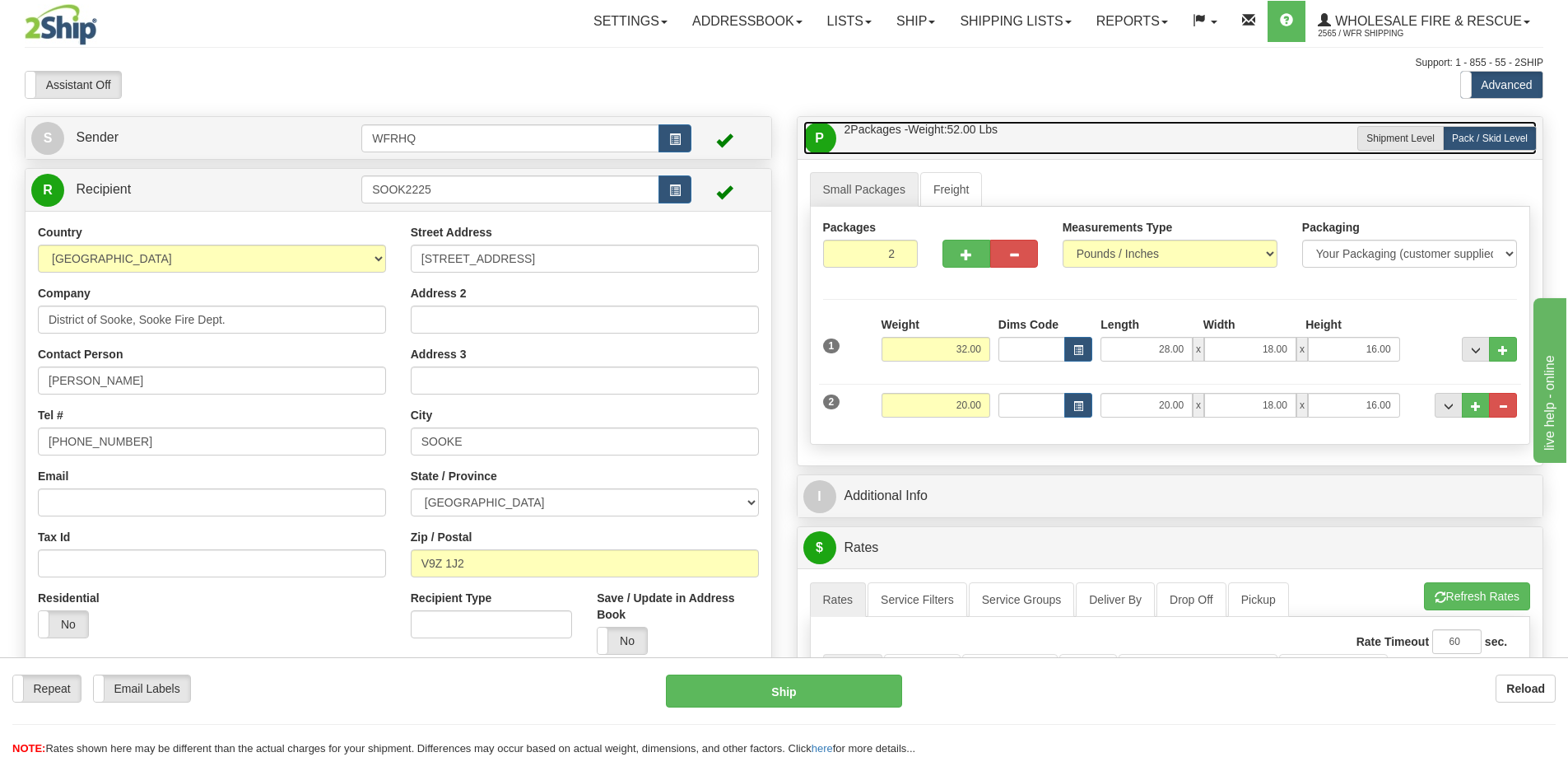
click at [1074, 142] on link "P Packages / Skids 2 Packages - Weight: 52.00 Lbs 1 Skids - Weight: 0.00 Lbs" at bounding box center [1170, 138] width 734 height 34
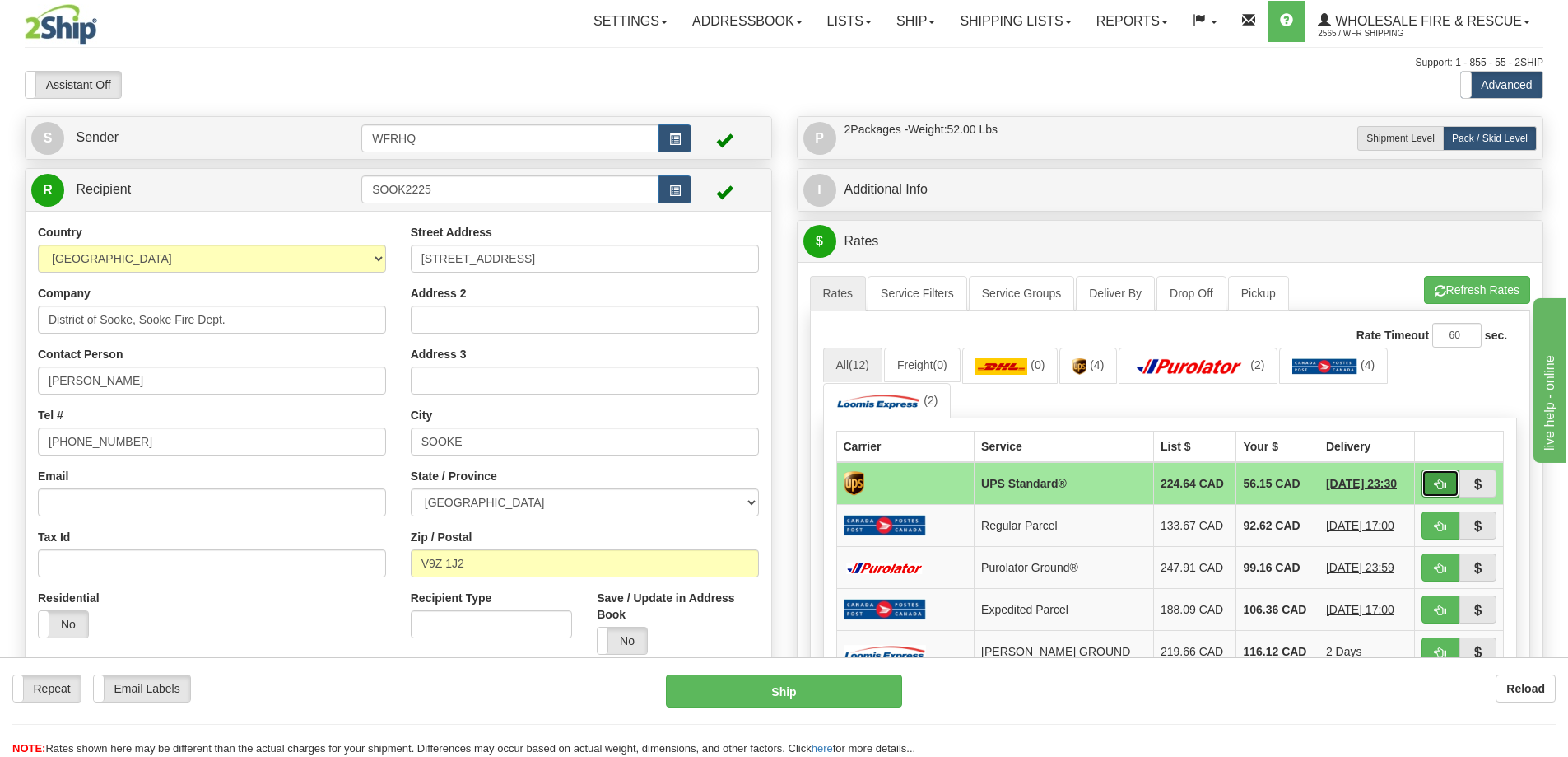
click at [1444, 488] on span "button" at bounding box center [1440, 485] width 11 height 11
type input "11"
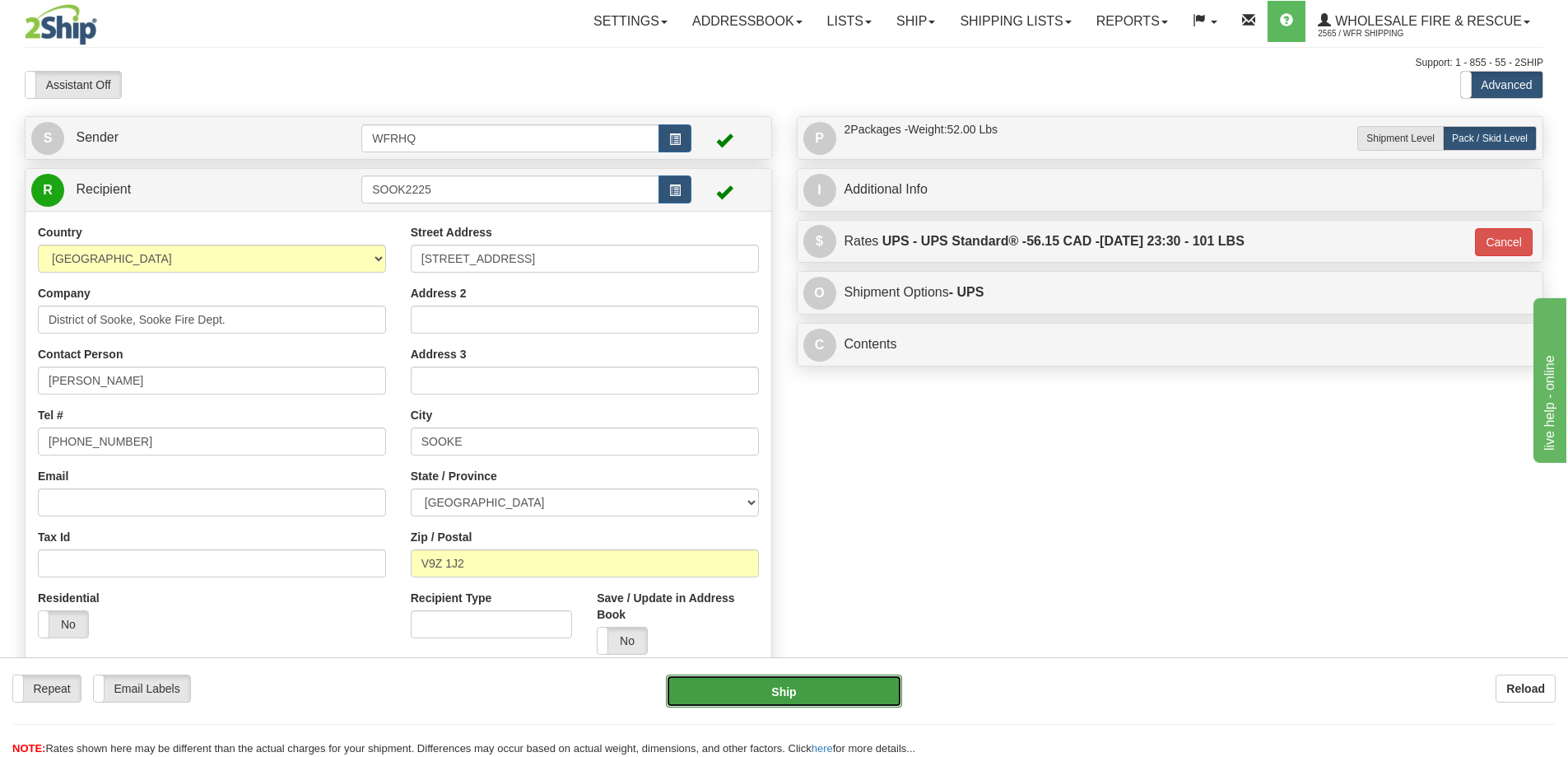
click at [794, 690] on button "Ship" at bounding box center [784, 691] width 237 height 33
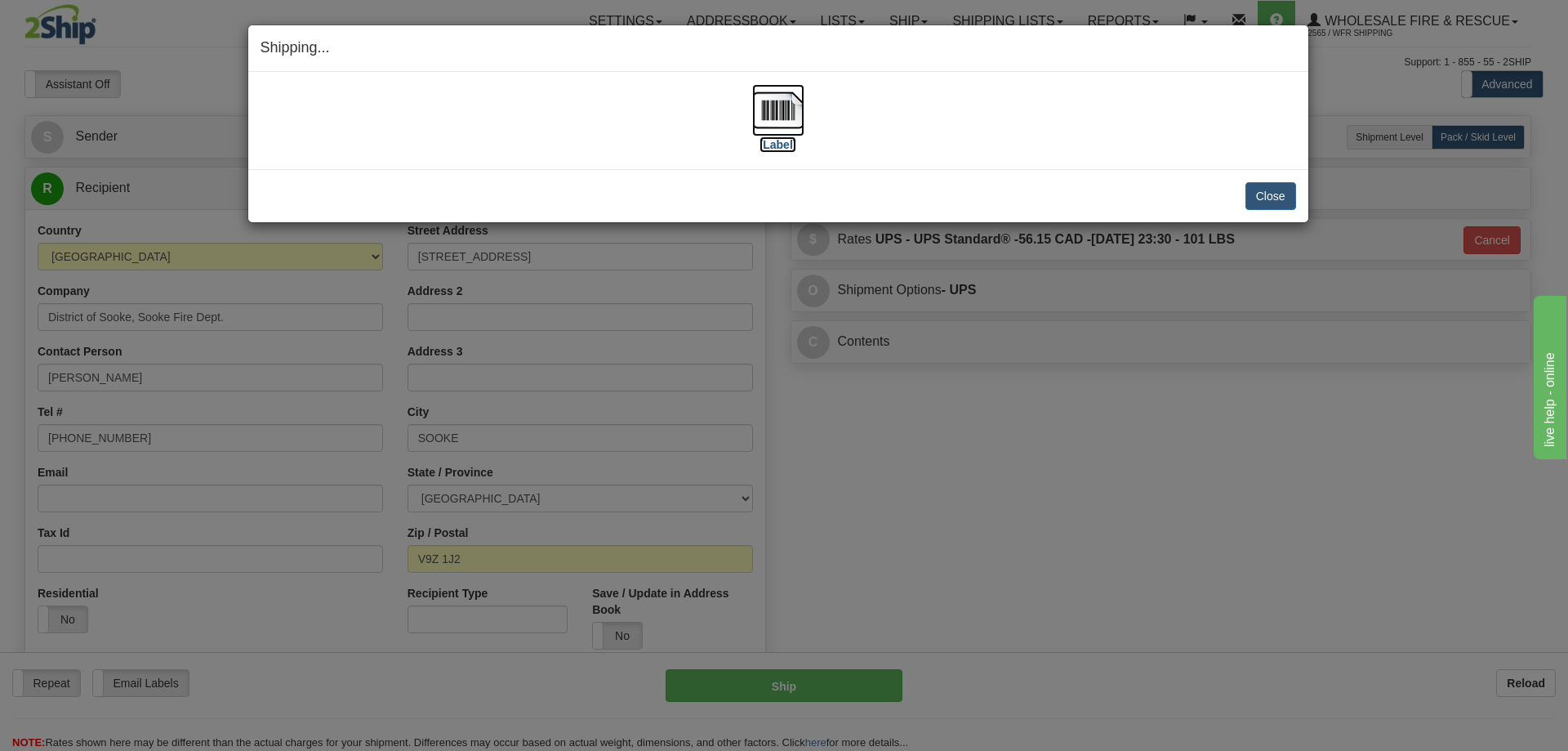
click at [782, 105] on img at bounding box center [779, 110] width 52 height 52
